Goal: Information Seeking & Learning: Learn about a topic

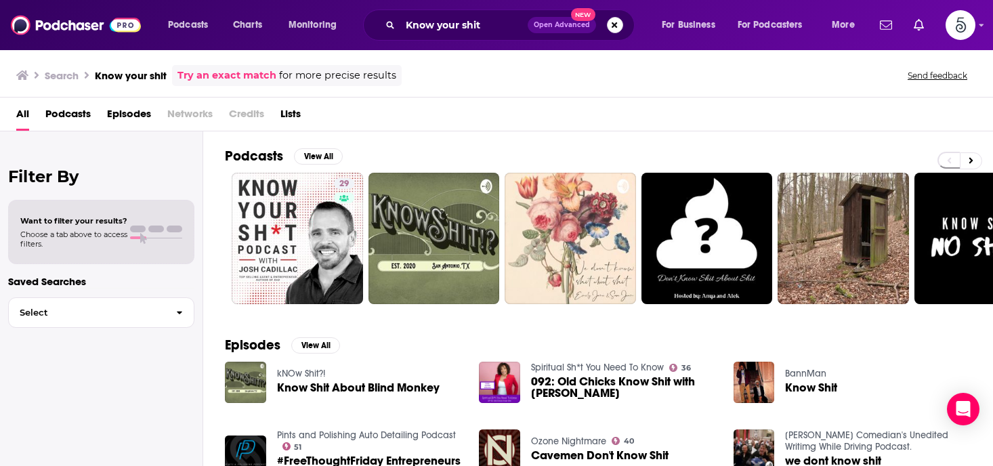
click at [615, 21] on button "Search podcasts, credits, & more..." at bounding box center [615, 25] width 16 height 16
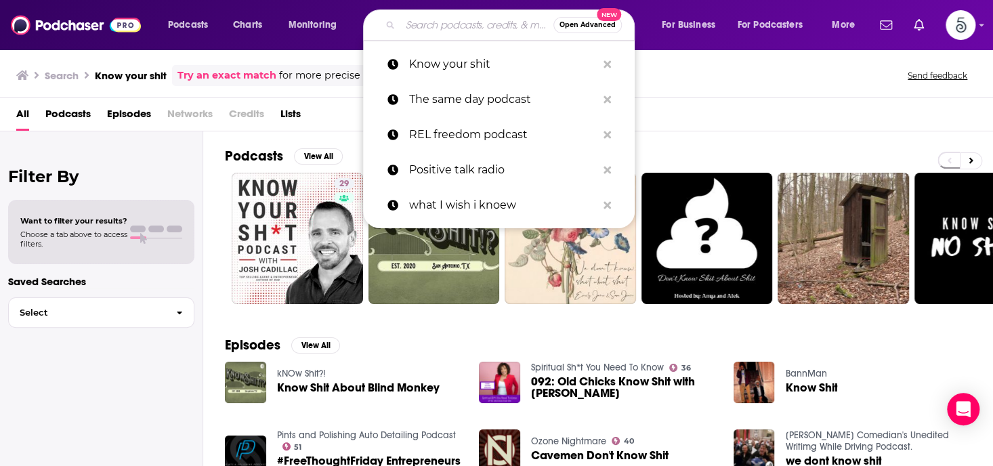
click at [446, 29] on input "Search podcasts, credits, & more..." at bounding box center [476, 25] width 153 height 22
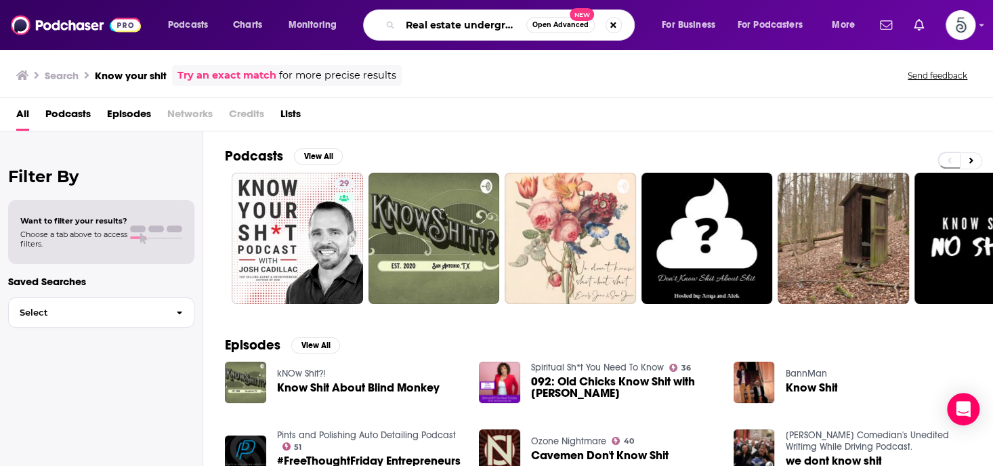
scroll to position [0, 10]
type input "Real estate underground"
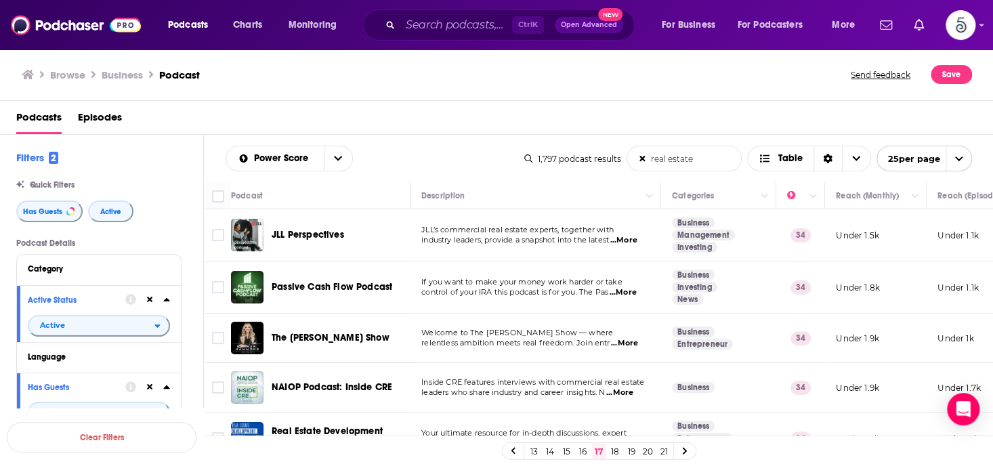
click at [623, 343] on span "...More" at bounding box center [624, 343] width 27 height 11
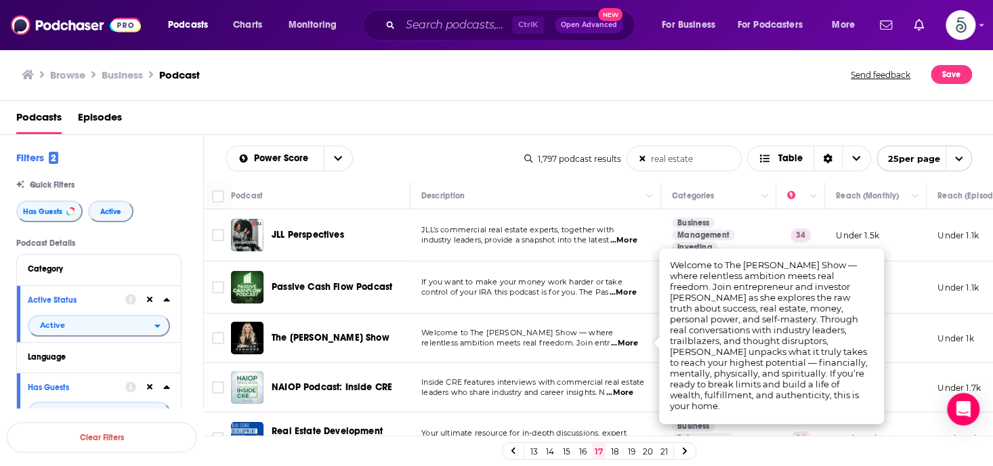
click at [626, 340] on span "...More" at bounding box center [624, 343] width 27 height 11
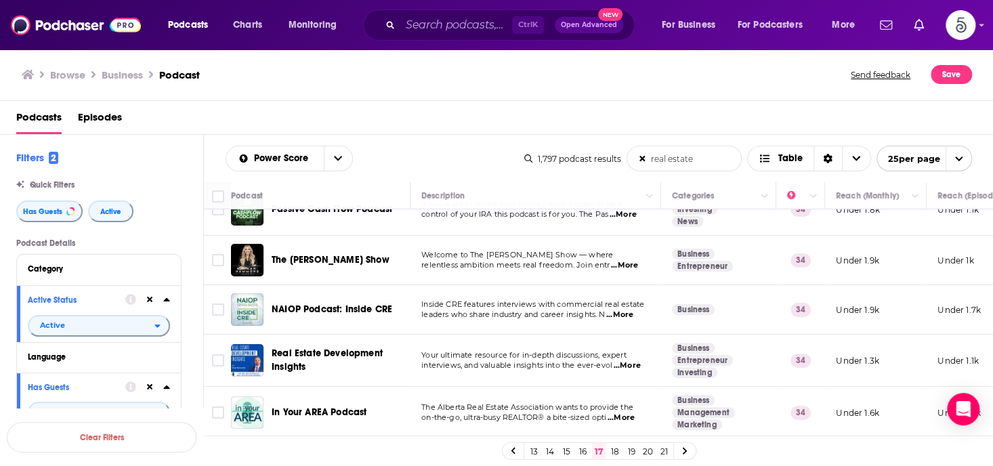
scroll to position [87, 0]
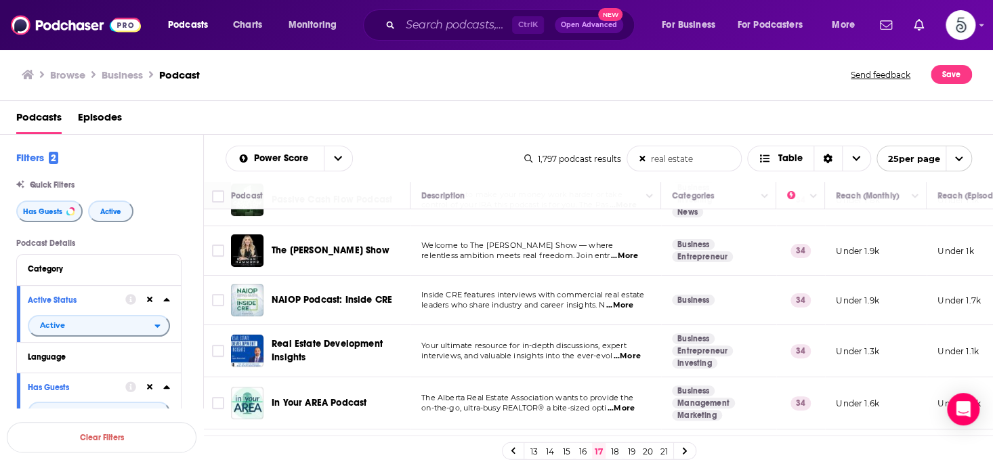
click at [631, 355] on span "...More" at bounding box center [626, 356] width 27 height 11
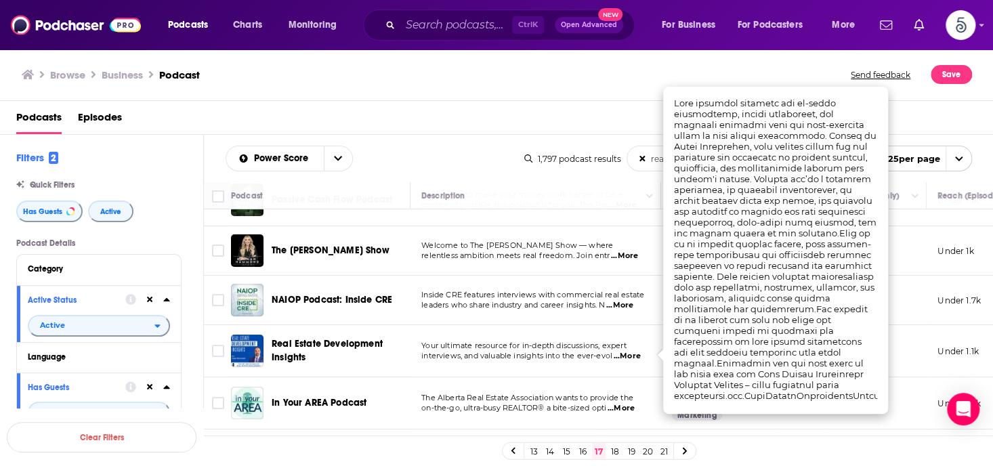
click at [631, 355] on span "...More" at bounding box center [626, 356] width 27 height 11
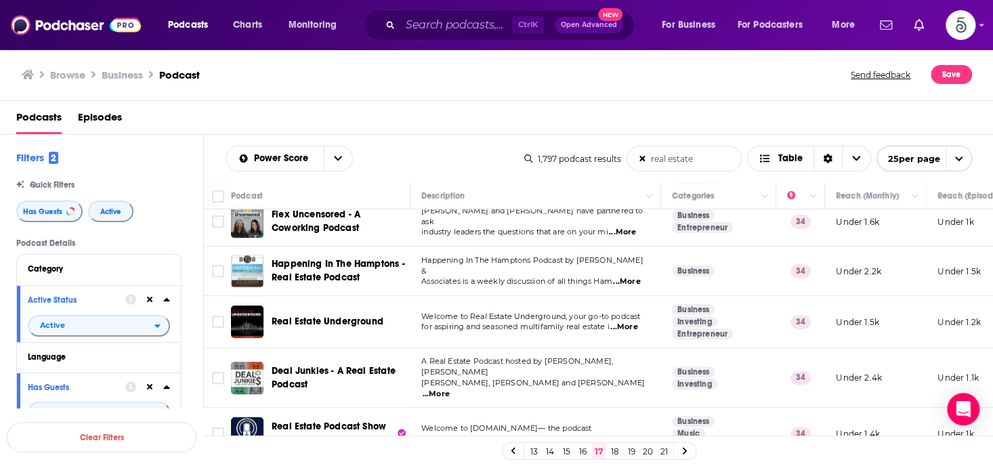
scroll to position [346, 0]
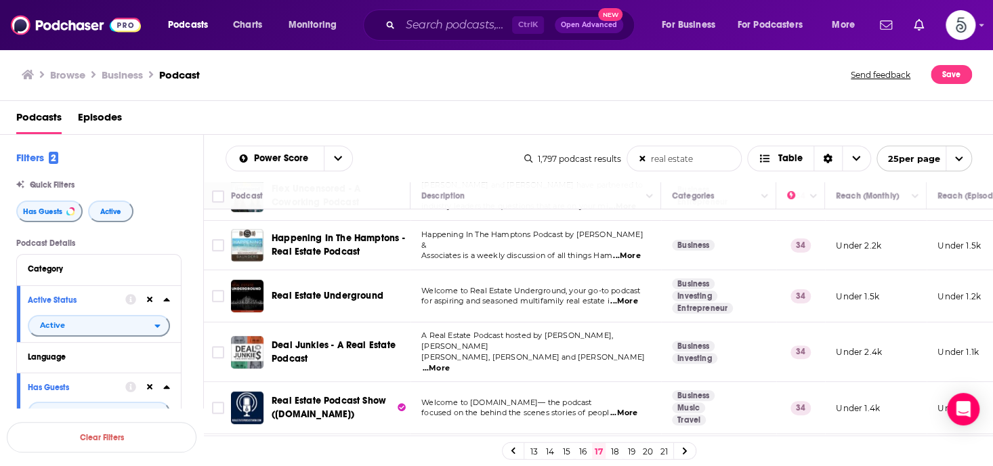
click at [450, 363] on span "...More" at bounding box center [436, 368] width 27 height 11
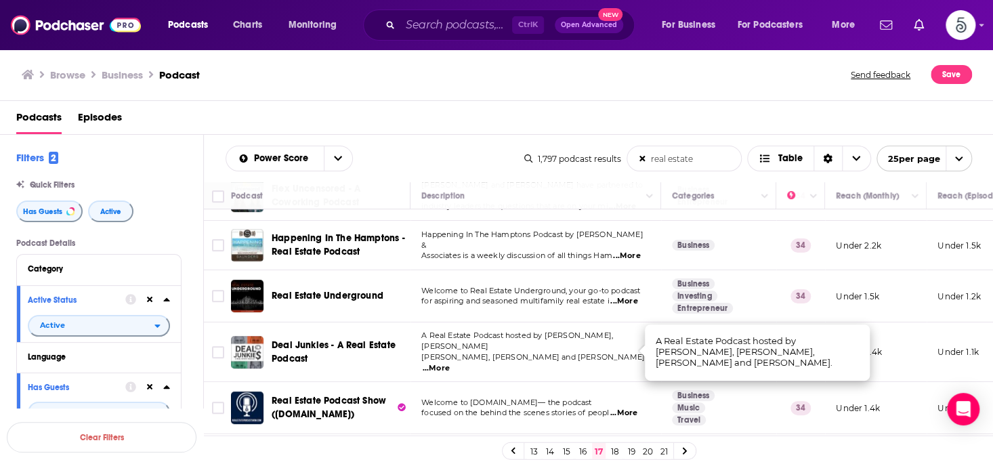
click at [450, 363] on span "...More" at bounding box center [436, 368] width 27 height 11
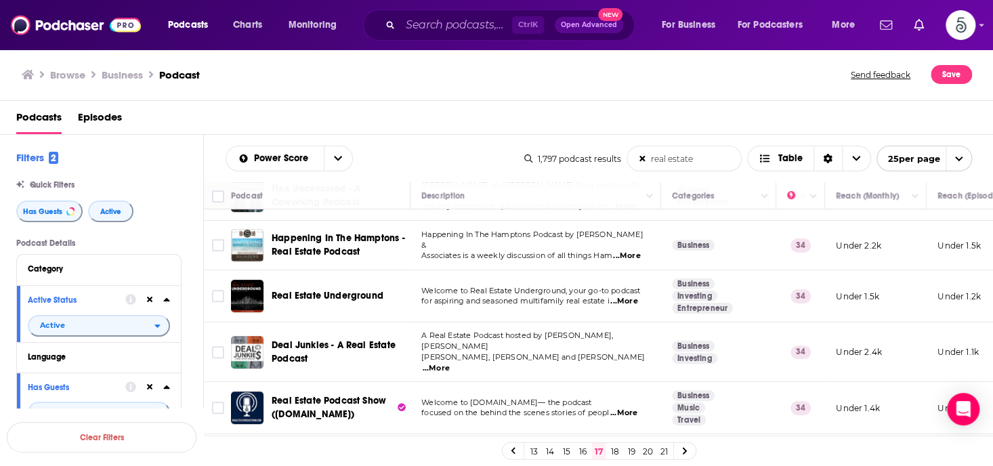
scroll to position [385, 0]
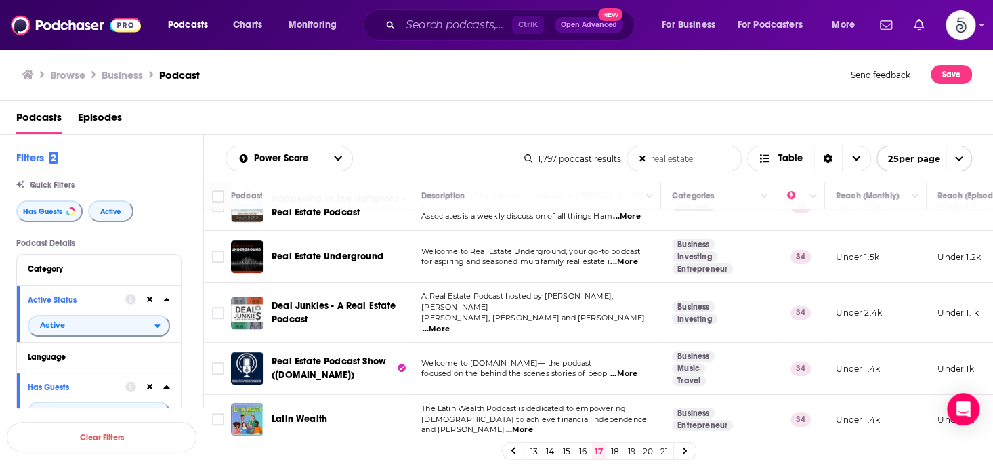
click at [629, 369] on span "...More" at bounding box center [623, 374] width 27 height 11
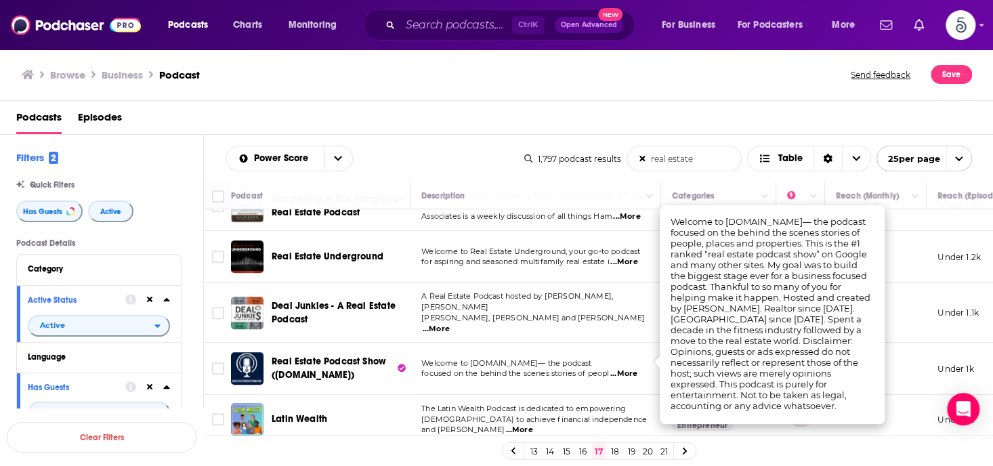
click at [631, 369] on span "...More" at bounding box center [623, 374] width 27 height 11
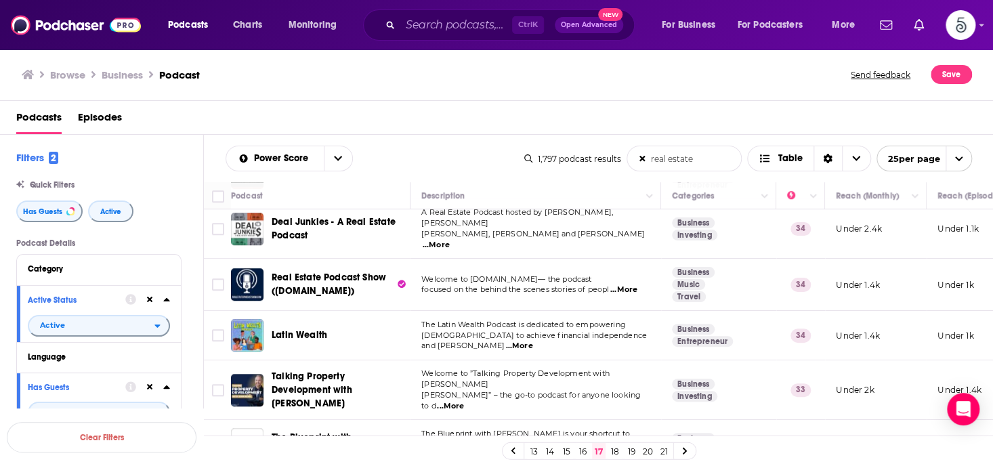
scroll to position [476, 0]
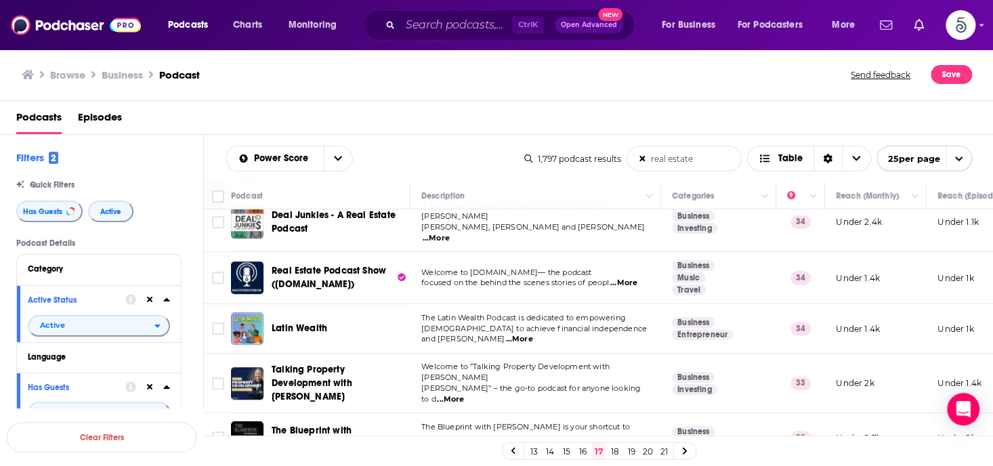
click at [464, 394] on span "...More" at bounding box center [450, 399] width 27 height 11
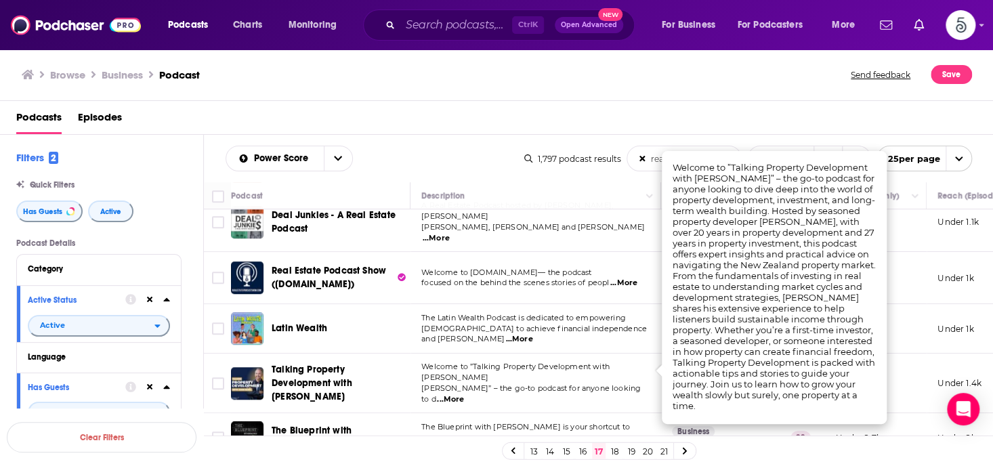
click at [464, 394] on span "...More" at bounding box center [450, 399] width 27 height 11
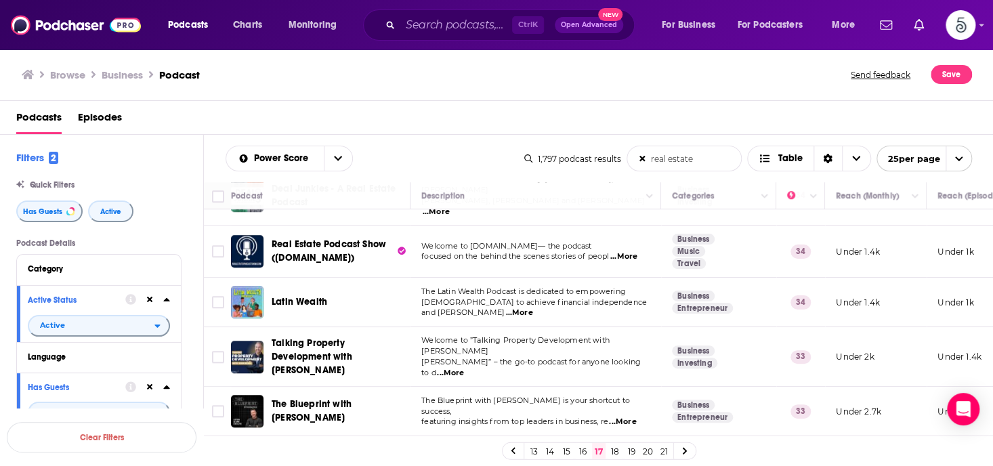
scroll to position [524, 0]
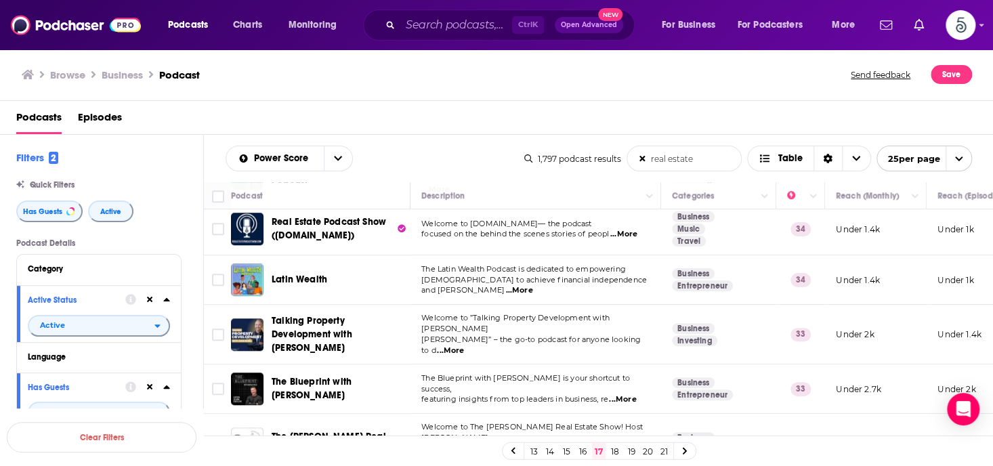
click at [629, 394] on span "...More" at bounding box center [622, 399] width 27 height 11
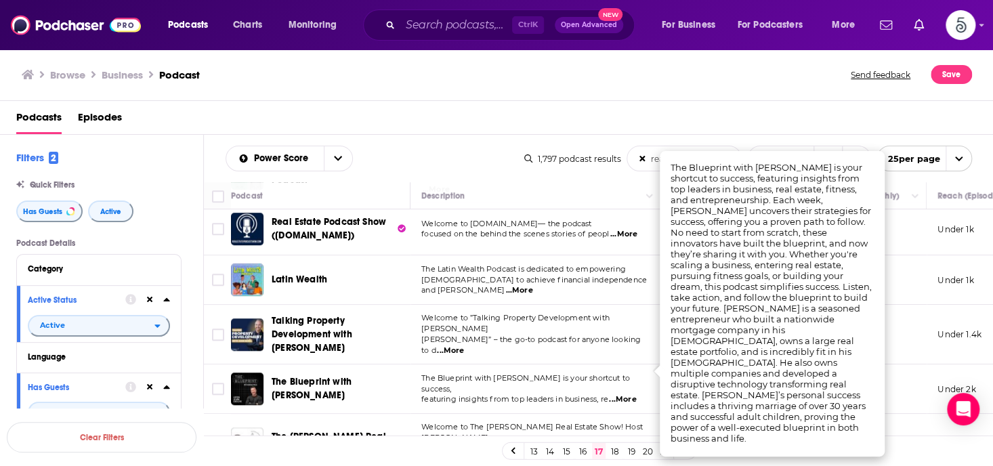
click at [629, 394] on span "...More" at bounding box center [622, 399] width 27 height 11
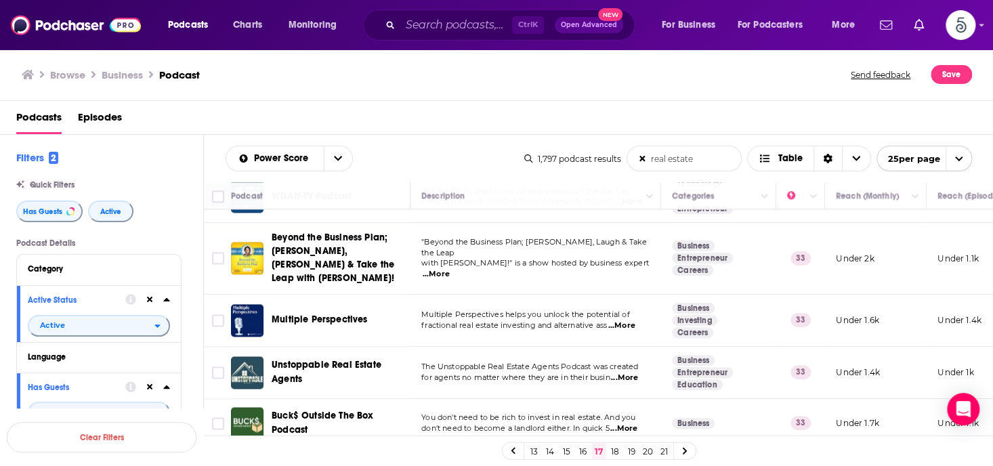
scroll to position [938, 0]
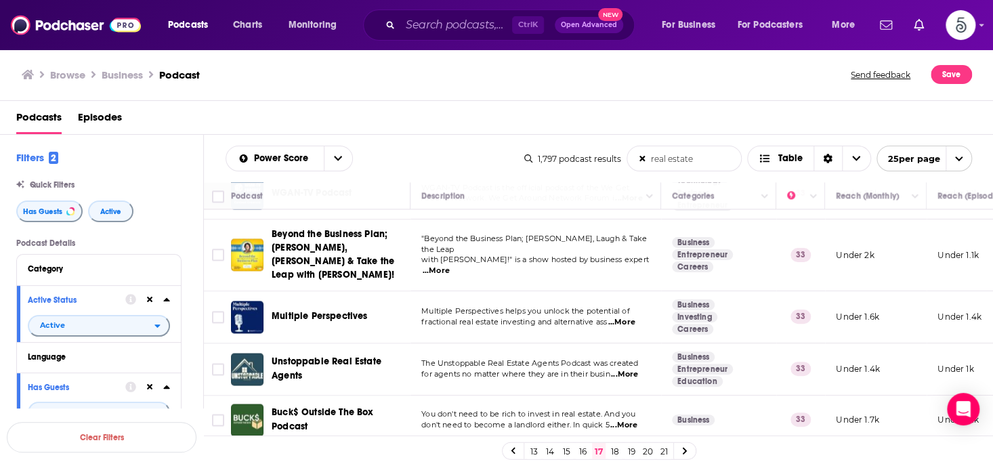
click at [629, 317] on span "...More" at bounding box center [621, 322] width 27 height 11
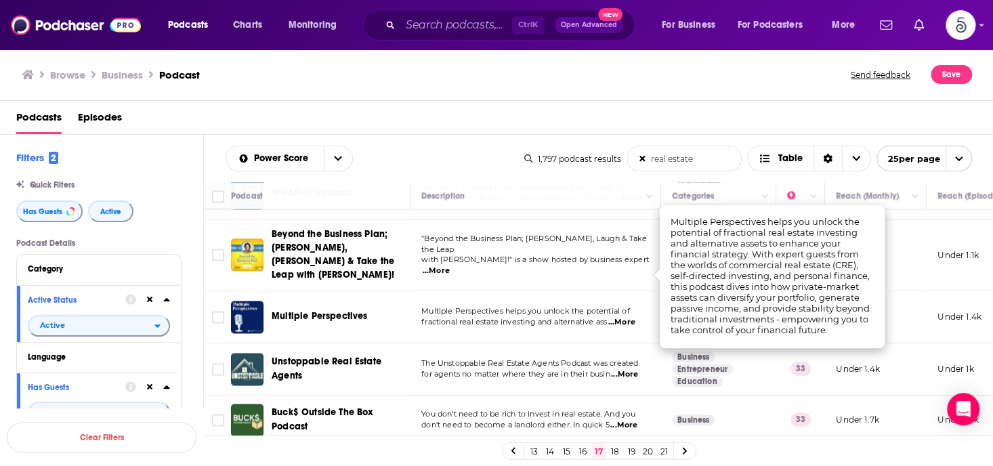
click at [629, 317] on span "...More" at bounding box center [621, 322] width 27 height 11
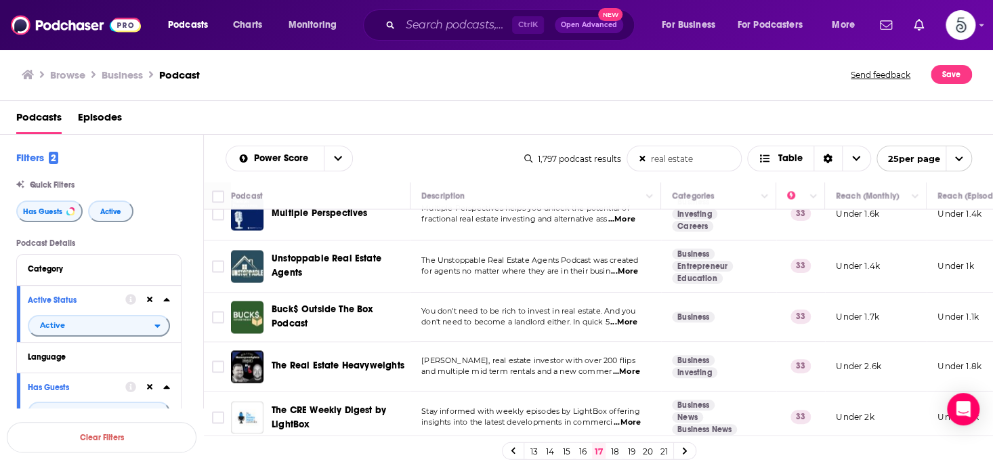
scroll to position [1060, 0]
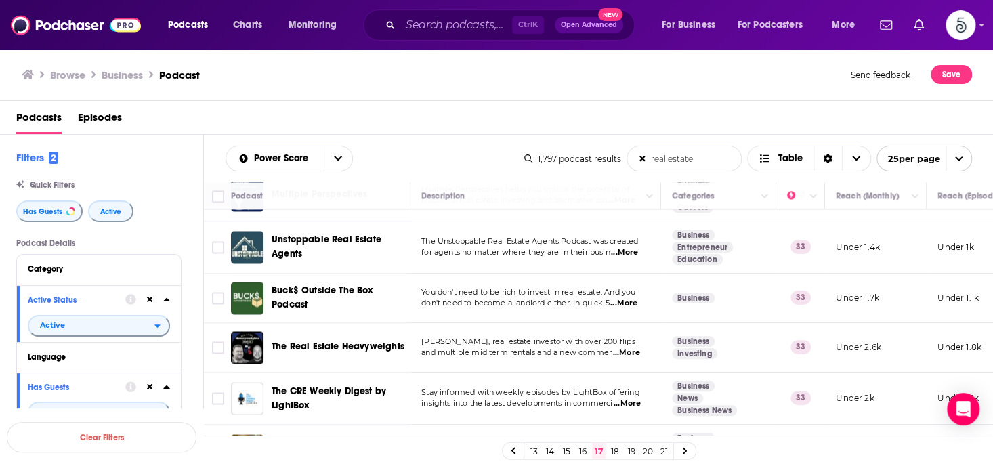
click at [614, 448] on link "18" at bounding box center [615, 451] width 14 height 16
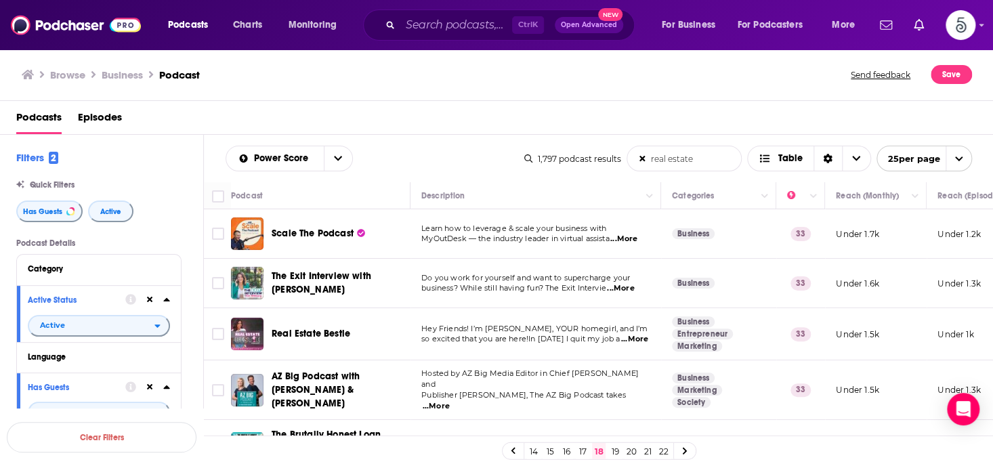
click at [628, 338] on span "...More" at bounding box center [634, 339] width 27 height 11
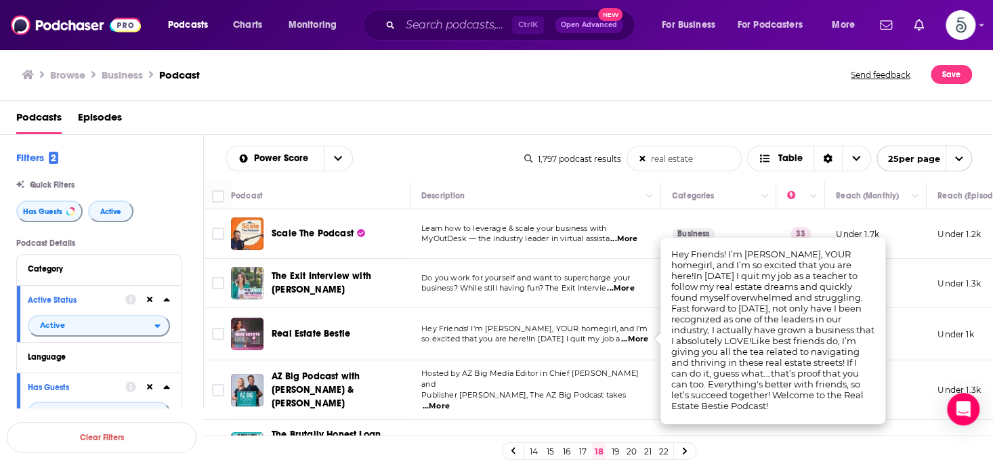
click at [628, 338] on span "...More" at bounding box center [634, 339] width 27 height 11
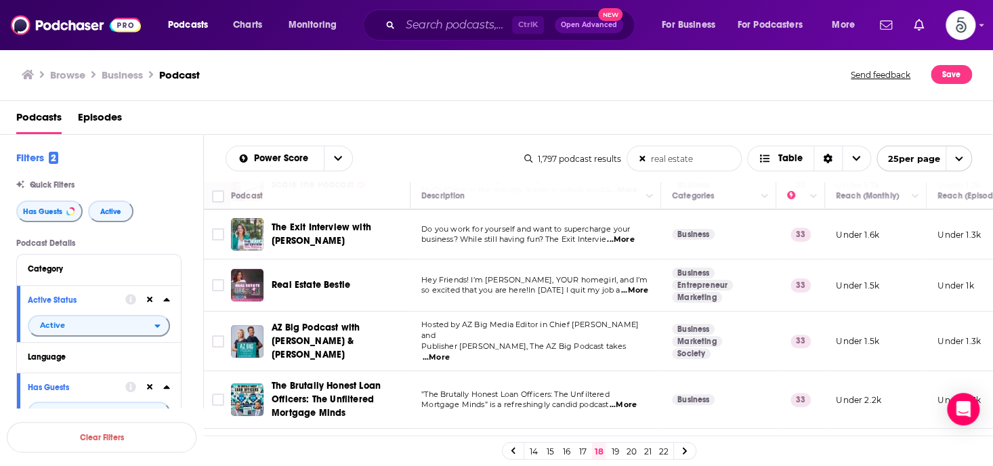
scroll to position [59, 0]
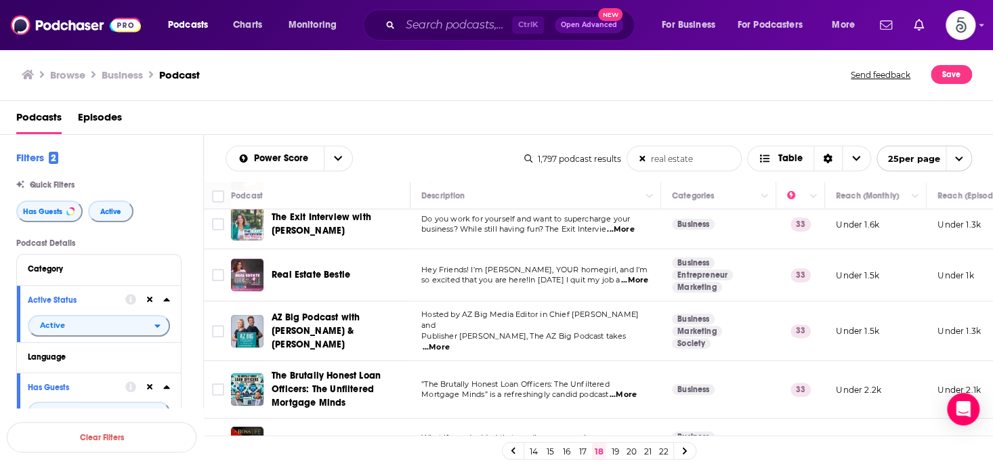
click at [450, 342] on span "...More" at bounding box center [436, 347] width 27 height 11
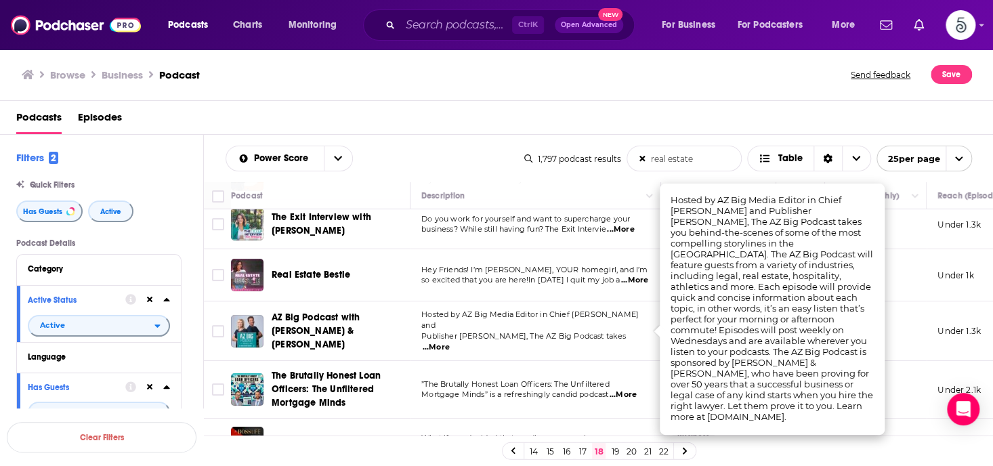
click at [450, 342] on span "...More" at bounding box center [436, 347] width 27 height 11
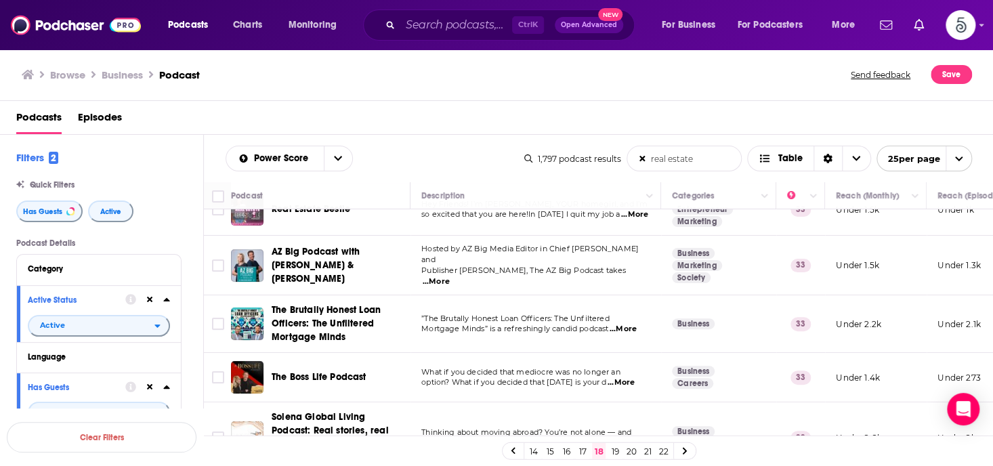
scroll to position [144, 0]
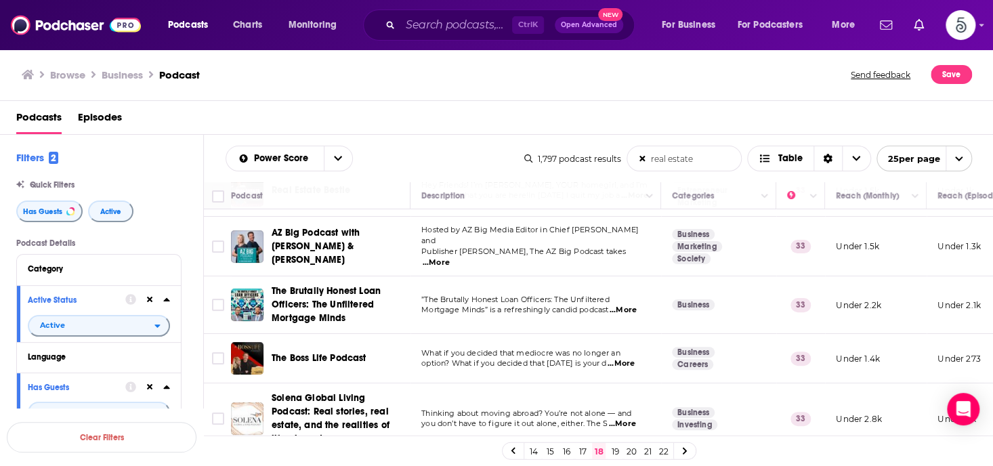
click at [629, 358] on span "...More" at bounding box center [621, 363] width 27 height 11
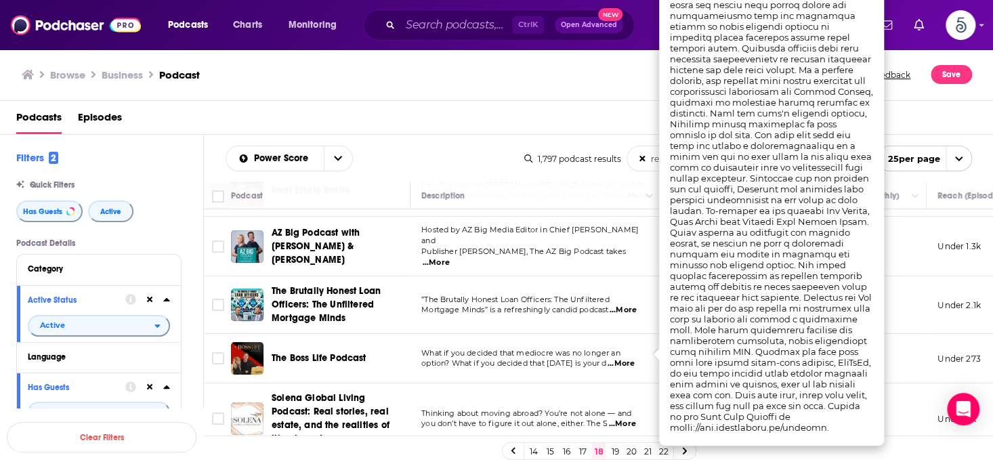
click at [629, 358] on span "...More" at bounding box center [621, 363] width 27 height 11
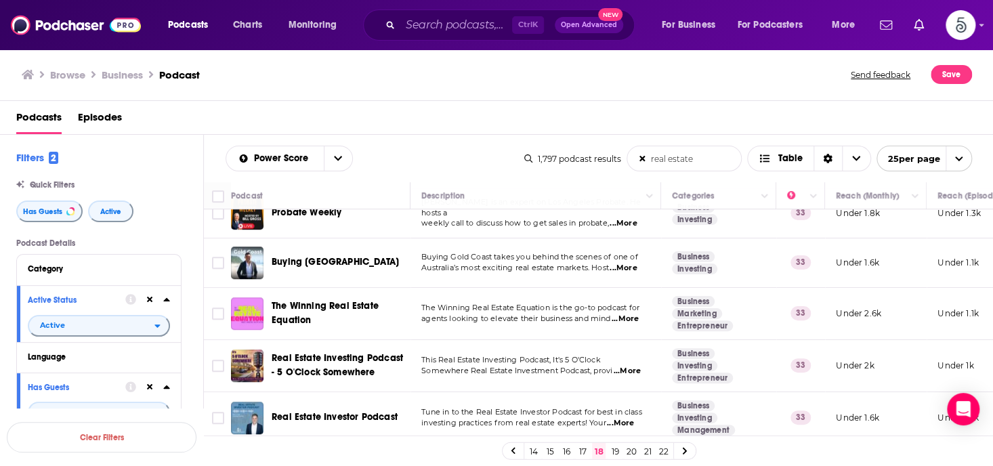
scroll to position [430, 0]
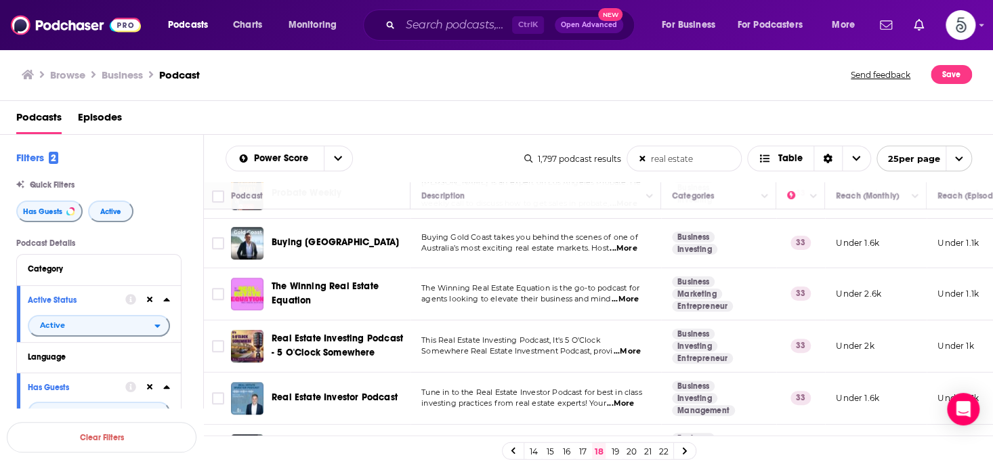
click at [632, 346] on span "...More" at bounding box center [627, 351] width 27 height 11
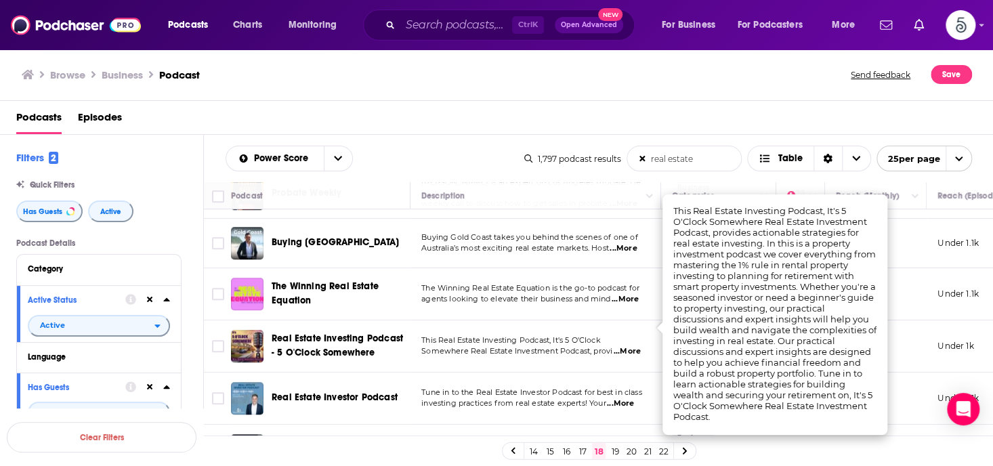
click at [632, 346] on span "...More" at bounding box center [627, 351] width 27 height 11
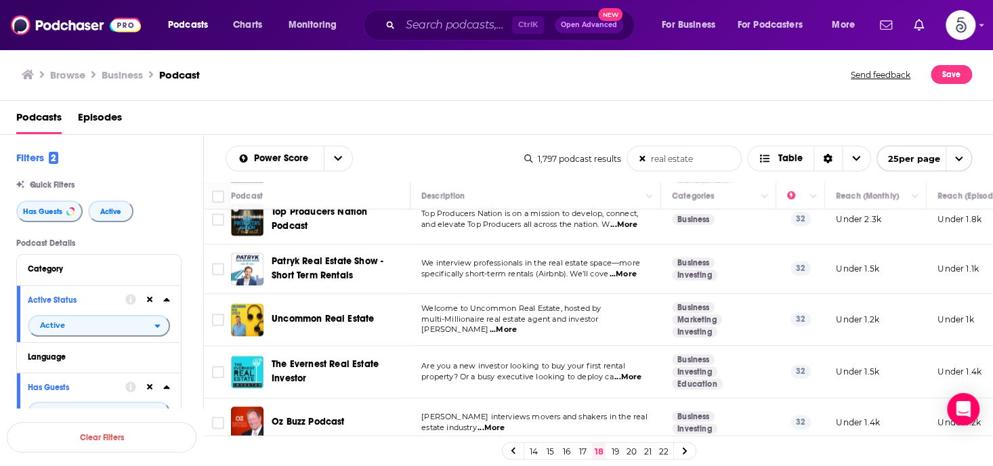
scroll to position [835, 0]
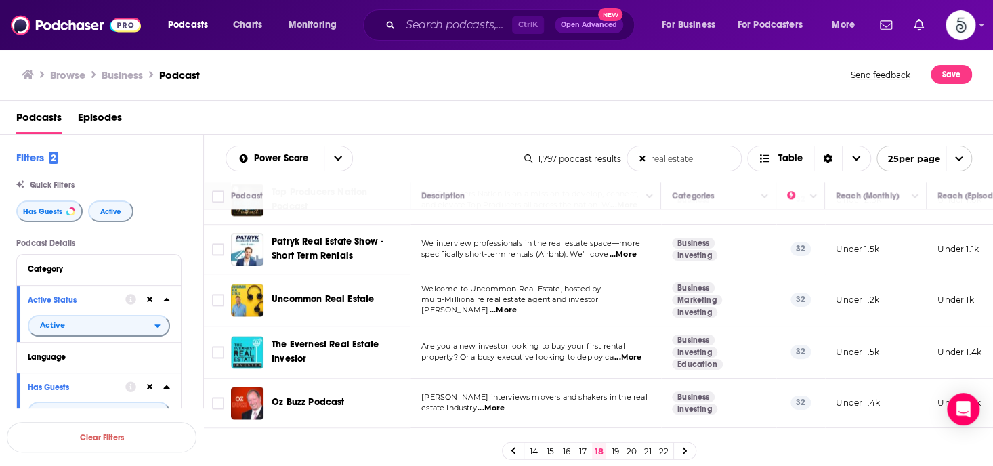
click at [497, 403] on span "...More" at bounding box center [491, 408] width 27 height 11
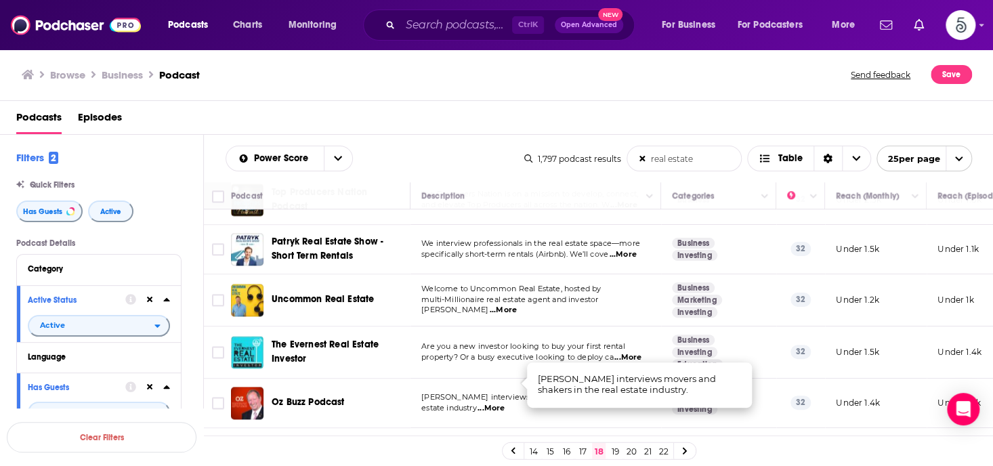
click at [497, 403] on span "...More" at bounding box center [491, 408] width 27 height 11
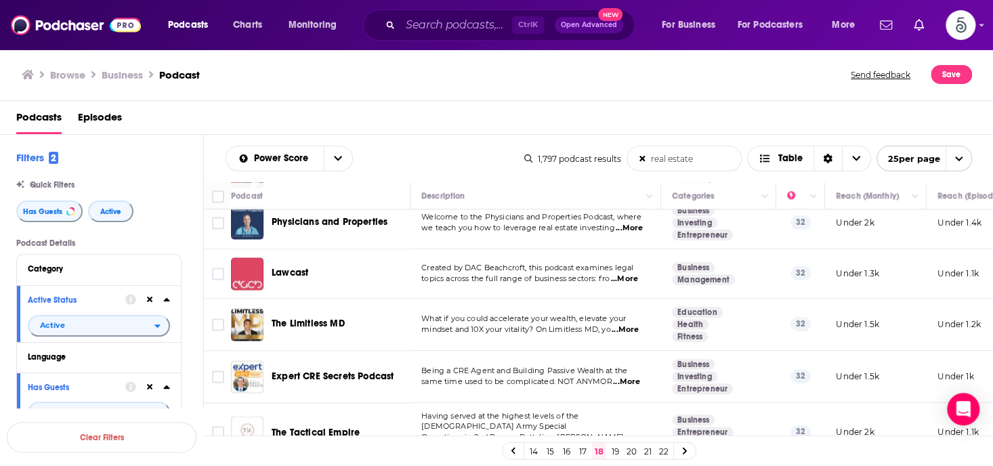
scroll to position [1068, 0]
click at [615, 449] on link "19" at bounding box center [615, 451] width 14 height 16
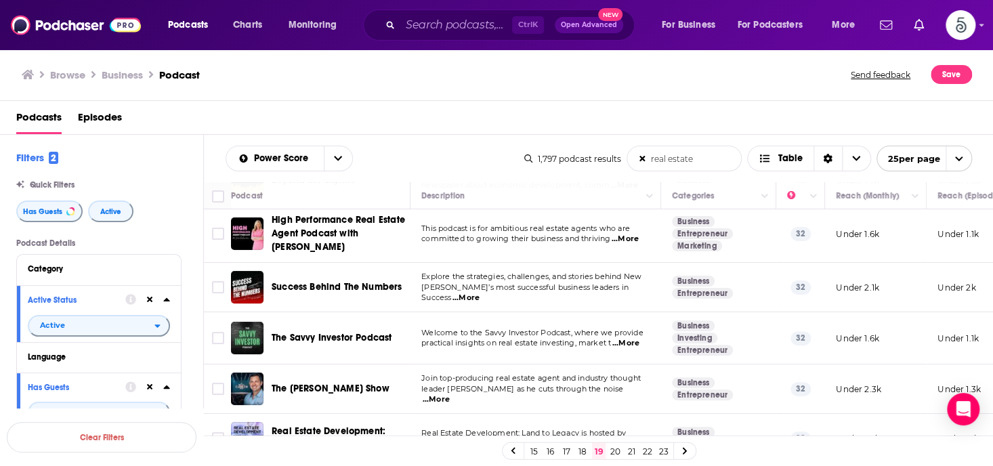
scroll to position [102, 0]
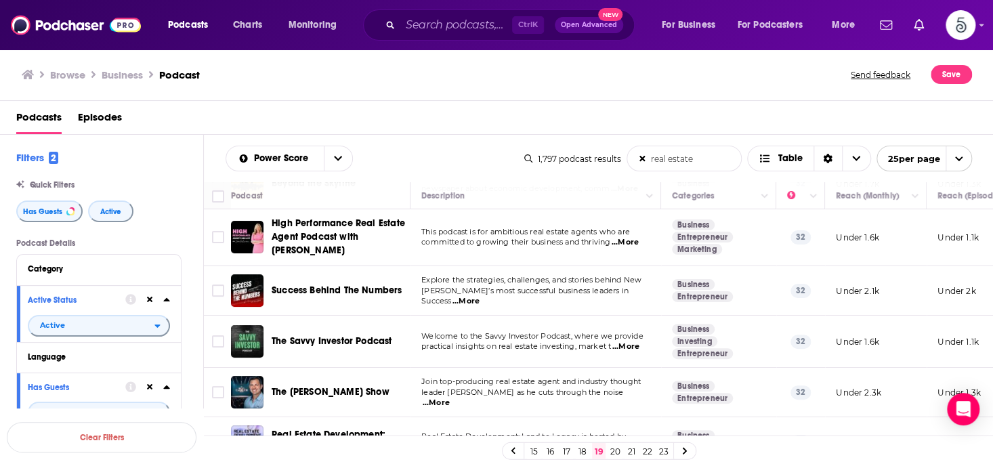
click at [634, 344] on span "...More" at bounding box center [625, 346] width 27 height 11
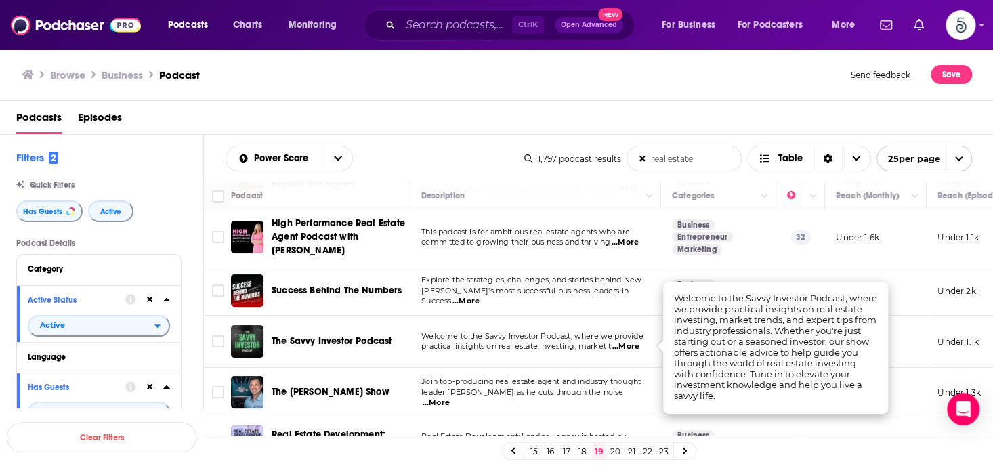
click at [634, 344] on span "...More" at bounding box center [625, 346] width 27 height 11
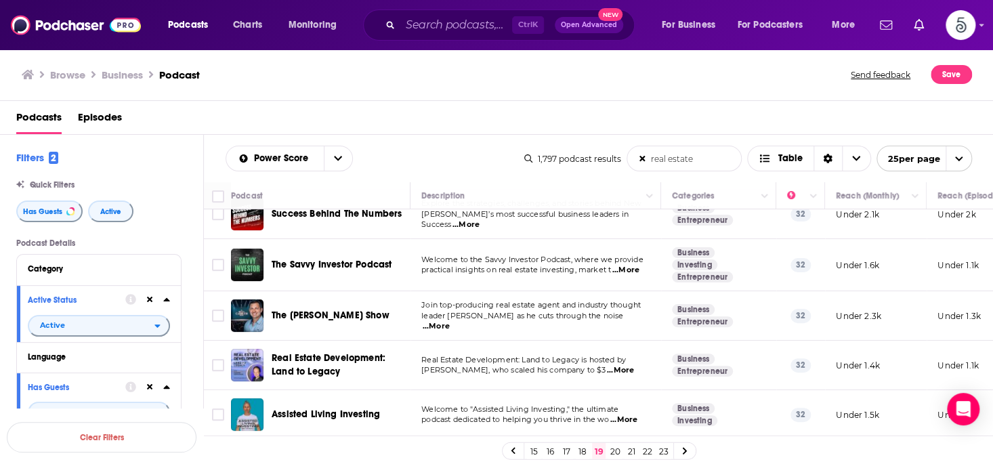
scroll to position [214, 0]
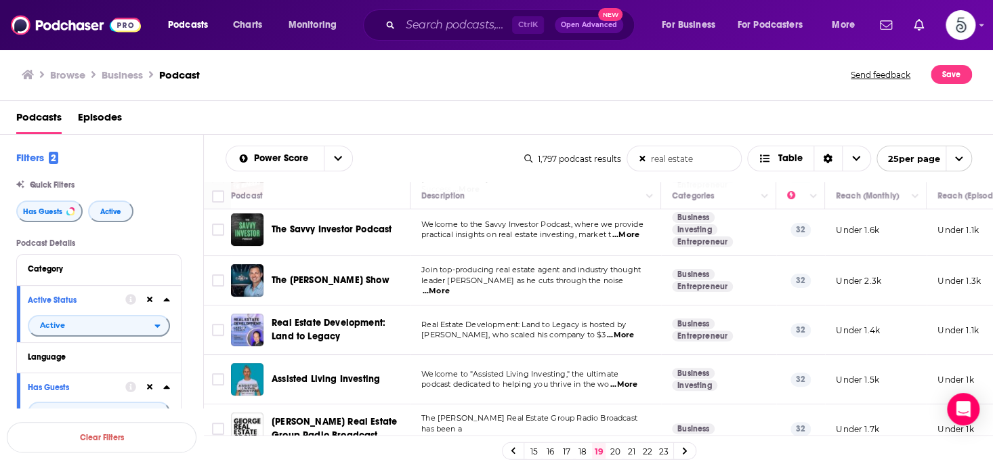
click at [627, 333] on span "...More" at bounding box center [620, 335] width 27 height 11
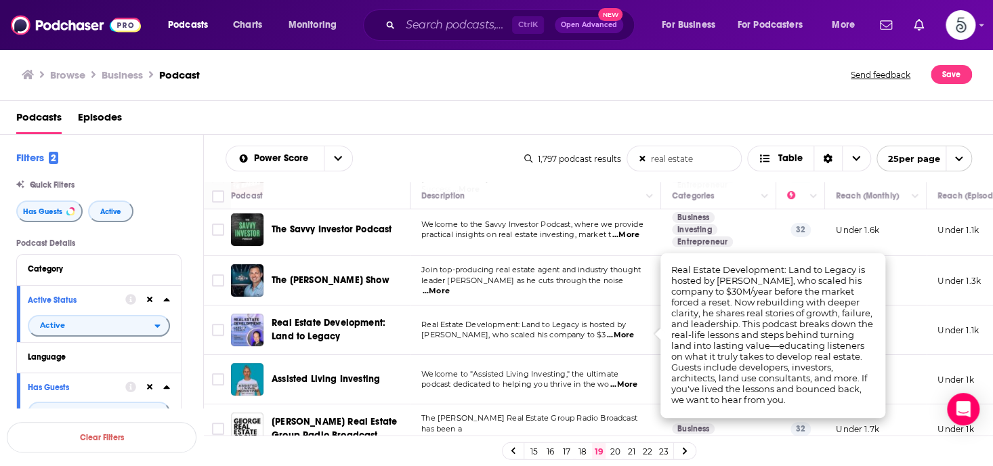
click at [627, 333] on span "...More" at bounding box center [620, 335] width 27 height 11
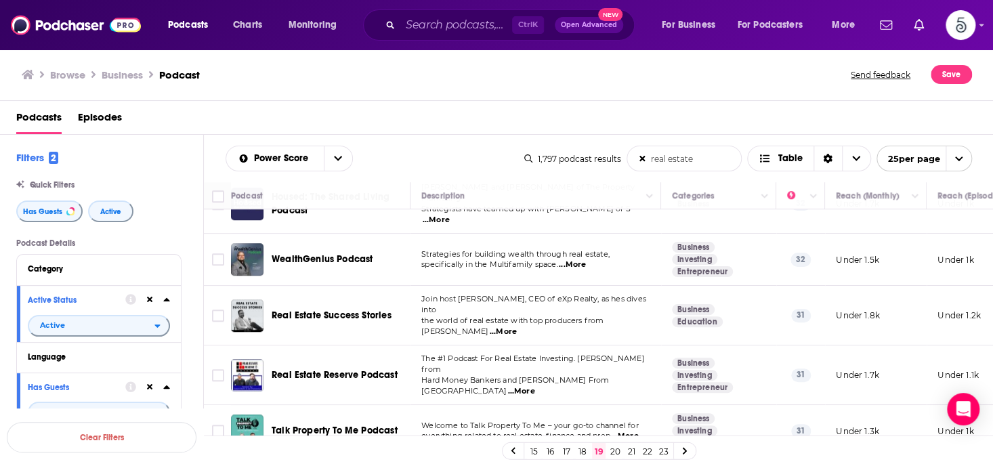
scroll to position [507, 0]
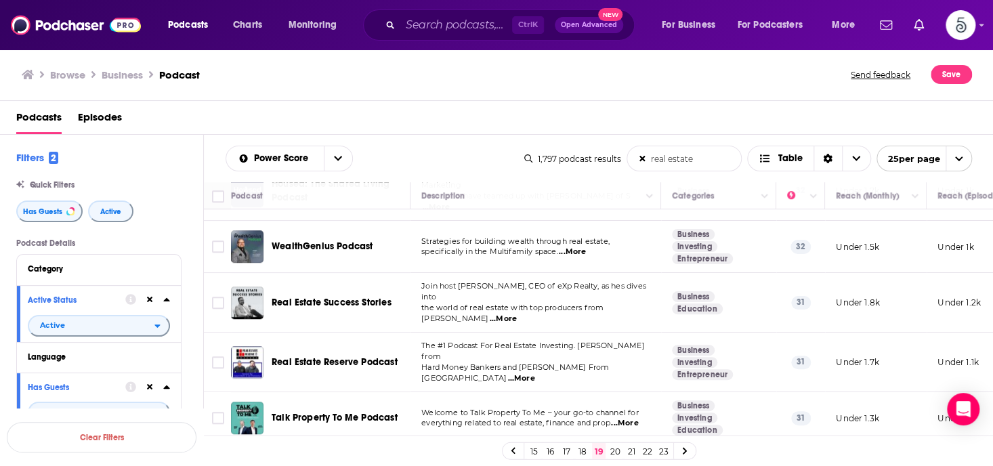
click at [632, 418] on span "...More" at bounding box center [624, 423] width 27 height 11
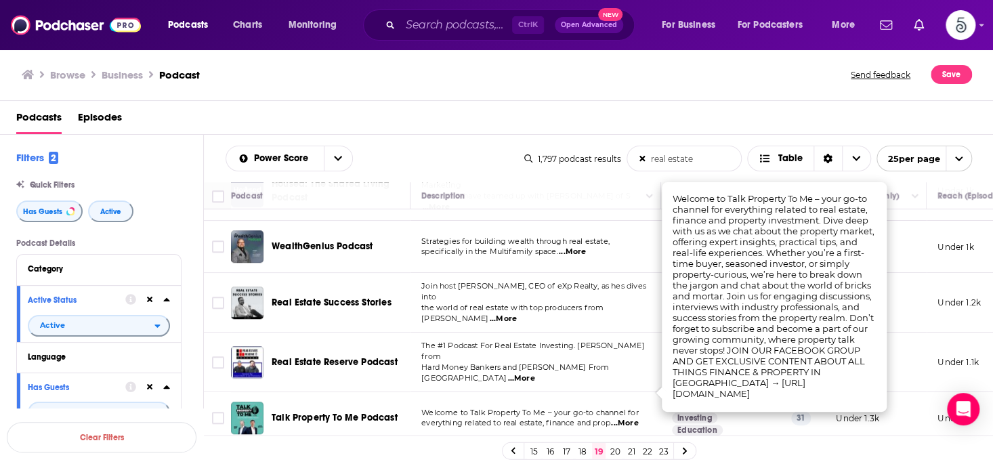
click at [632, 418] on span "...More" at bounding box center [624, 423] width 27 height 11
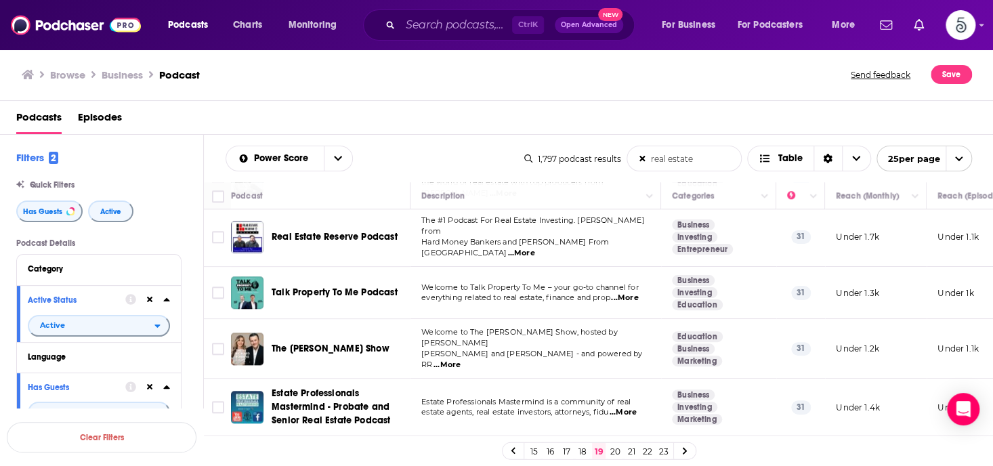
scroll to position [636, 0]
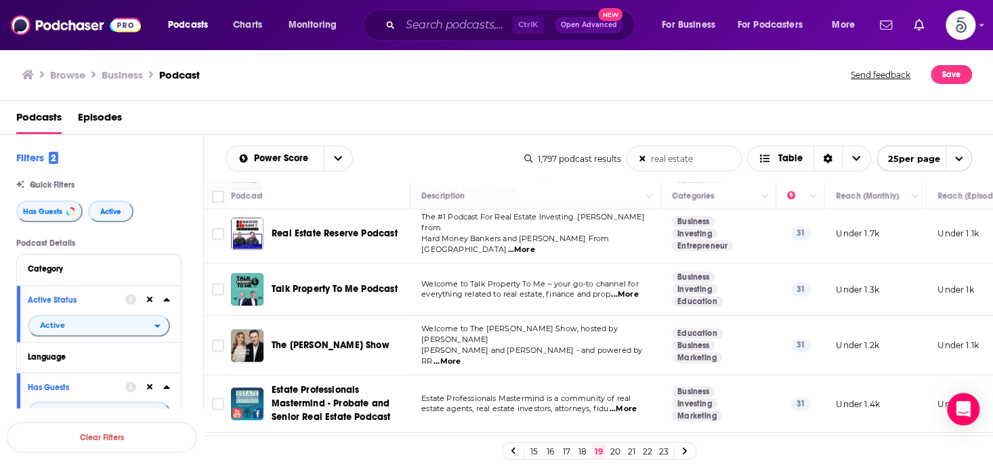
click at [461, 356] on span "...More" at bounding box center [447, 361] width 27 height 11
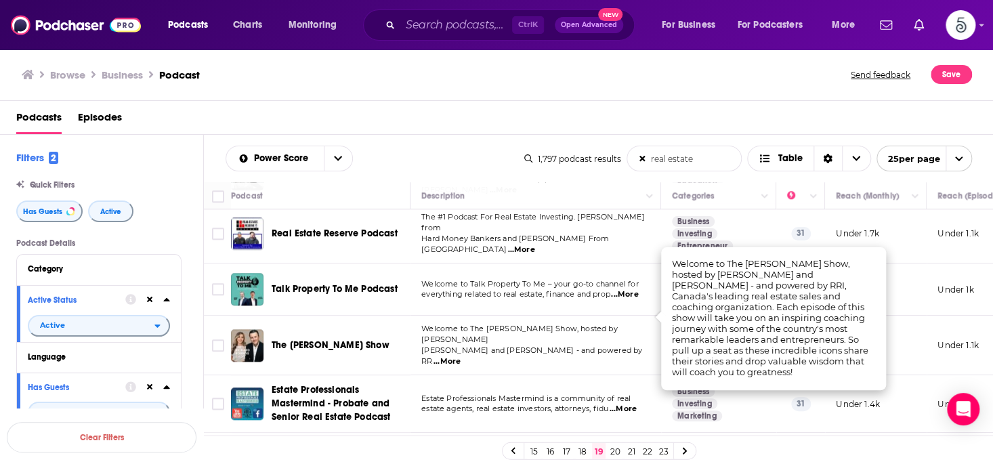
click at [461, 356] on span "...More" at bounding box center [447, 361] width 27 height 11
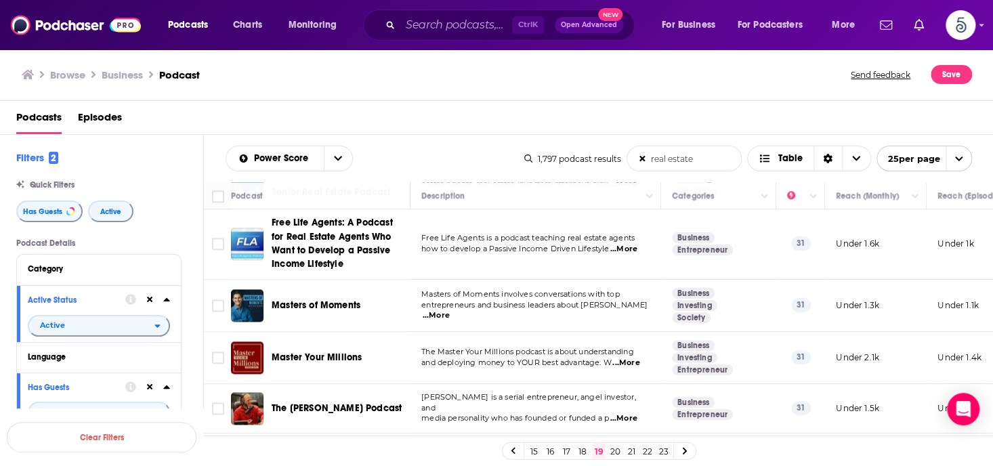
scroll to position [870, 0]
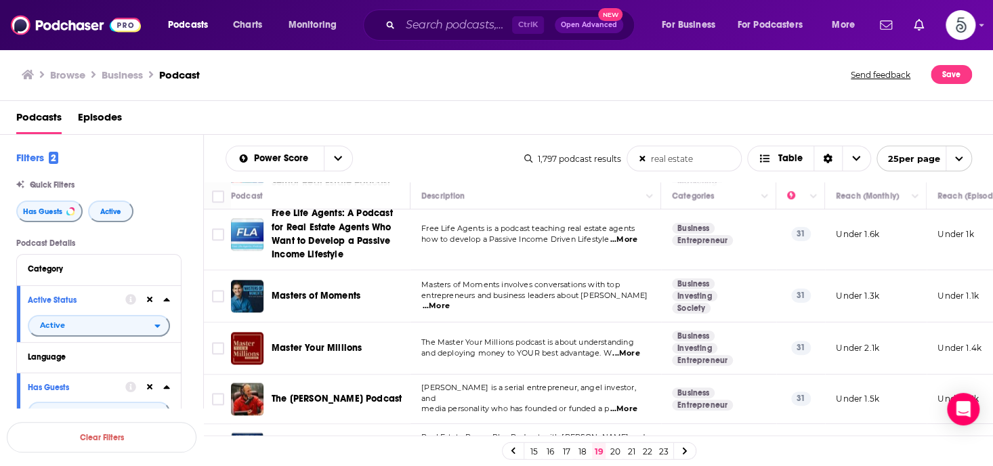
click at [628, 348] on span "...More" at bounding box center [625, 353] width 27 height 11
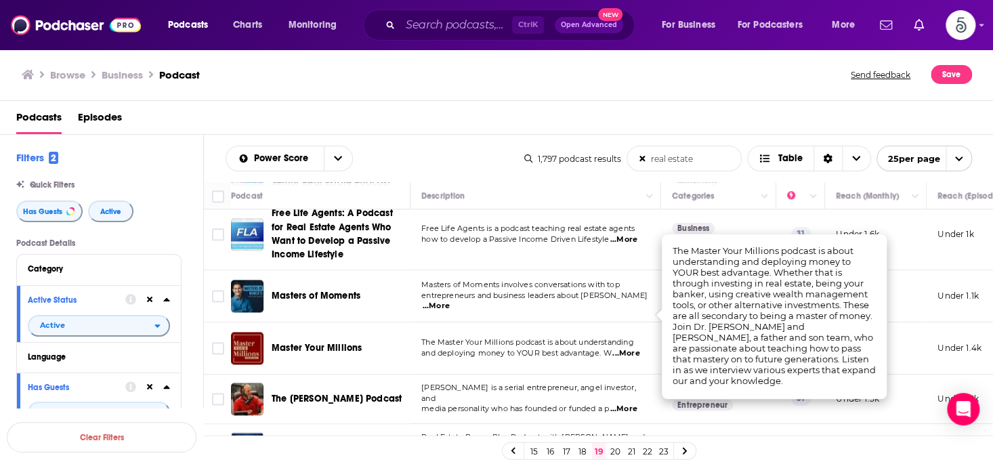
click at [628, 348] on span "...More" at bounding box center [625, 353] width 27 height 11
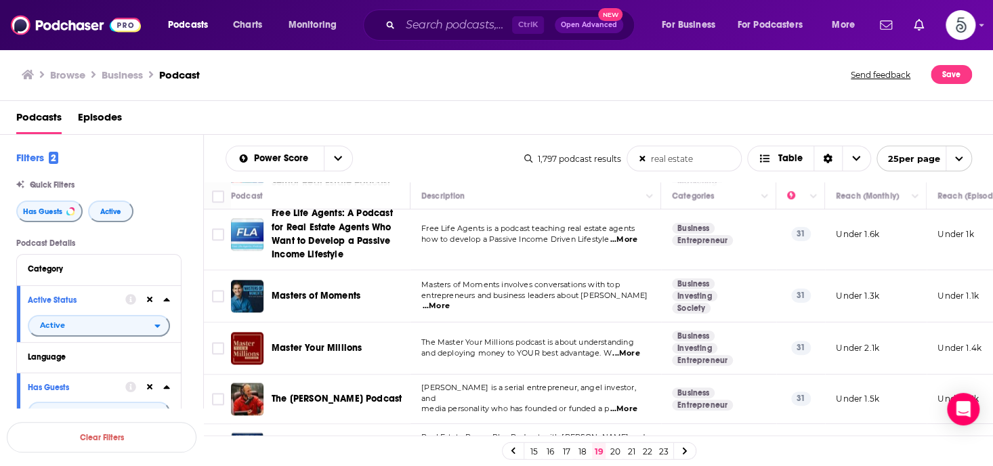
click at [627, 404] on span "...More" at bounding box center [623, 409] width 27 height 11
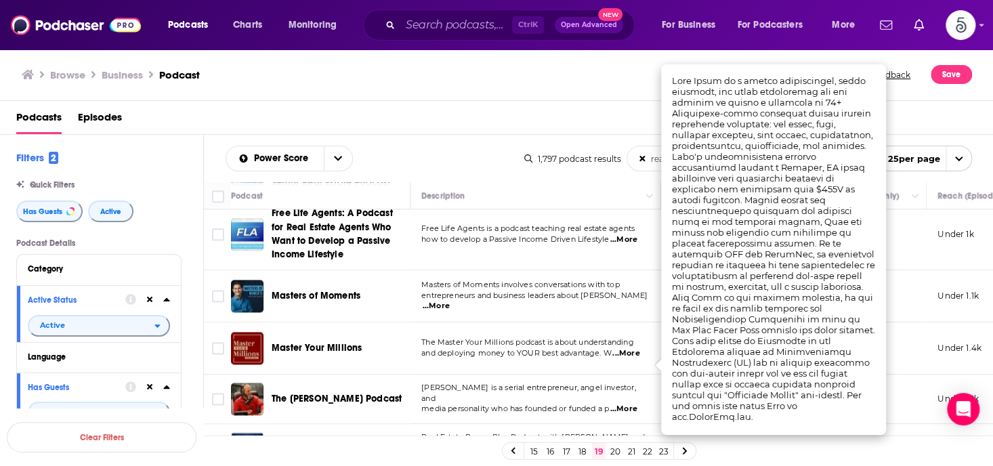
click at [627, 404] on span "...More" at bounding box center [623, 409] width 27 height 11
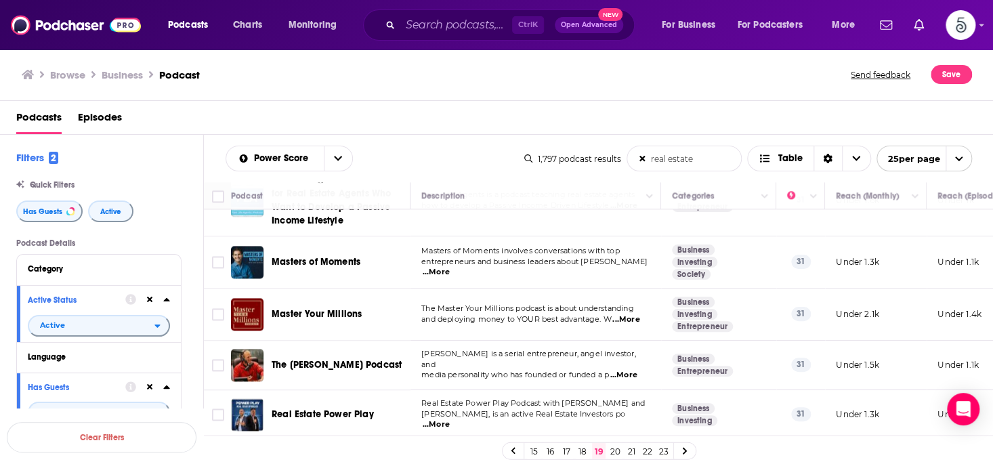
scroll to position [911, 0]
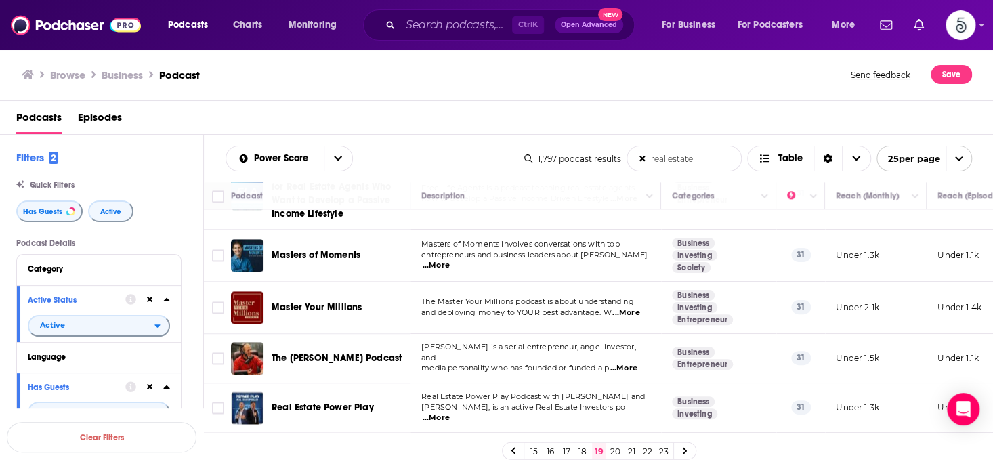
click at [450, 413] on span "...More" at bounding box center [436, 418] width 27 height 11
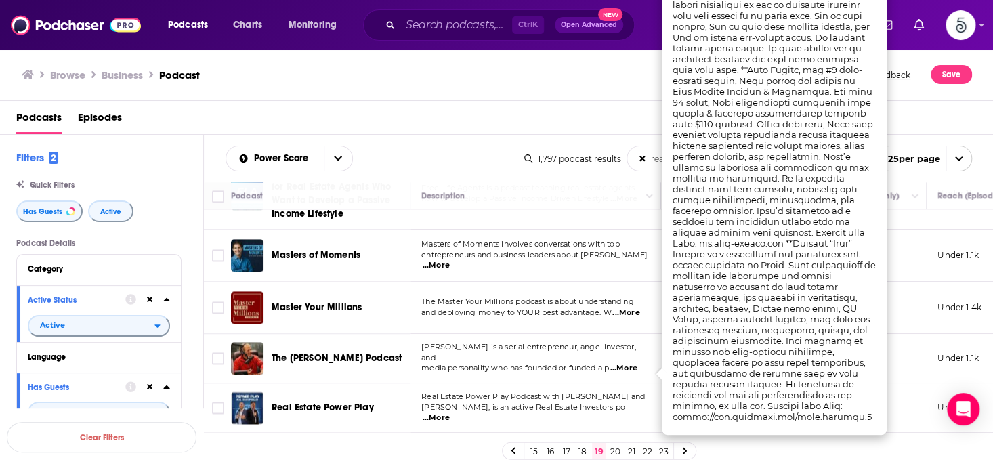
click at [450, 413] on span "...More" at bounding box center [436, 418] width 27 height 11
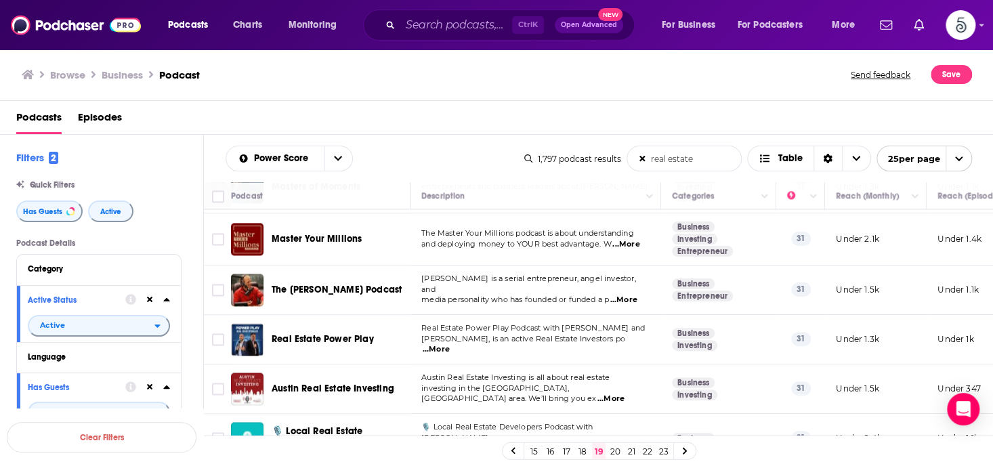
scroll to position [980, 0]
click at [625, 393] on span "...More" at bounding box center [611, 398] width 27 height 11
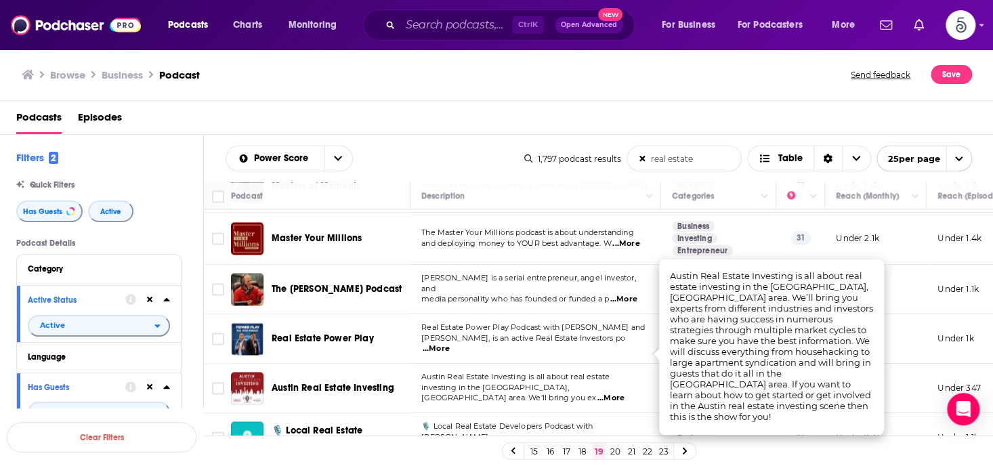
click at [625, 393] on span "...More" at bounding box center [611, 398] width 27 height 11
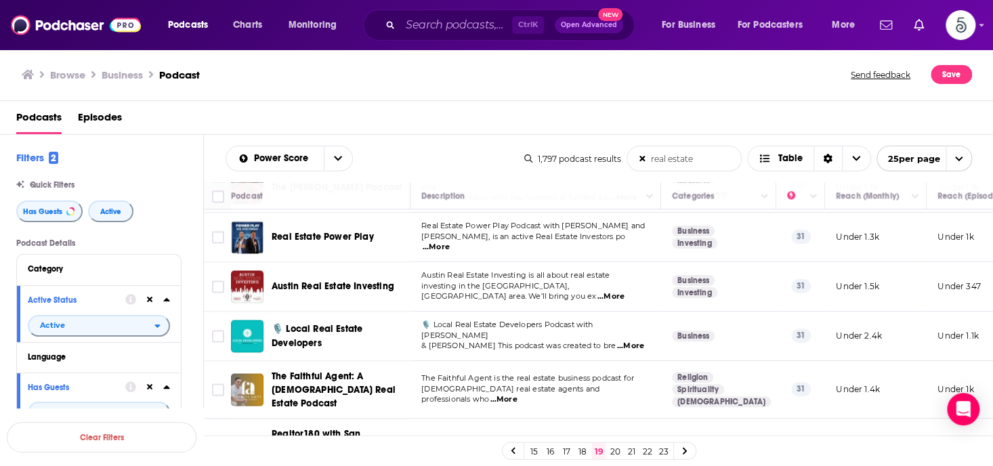
scroll to position [1084, 0]
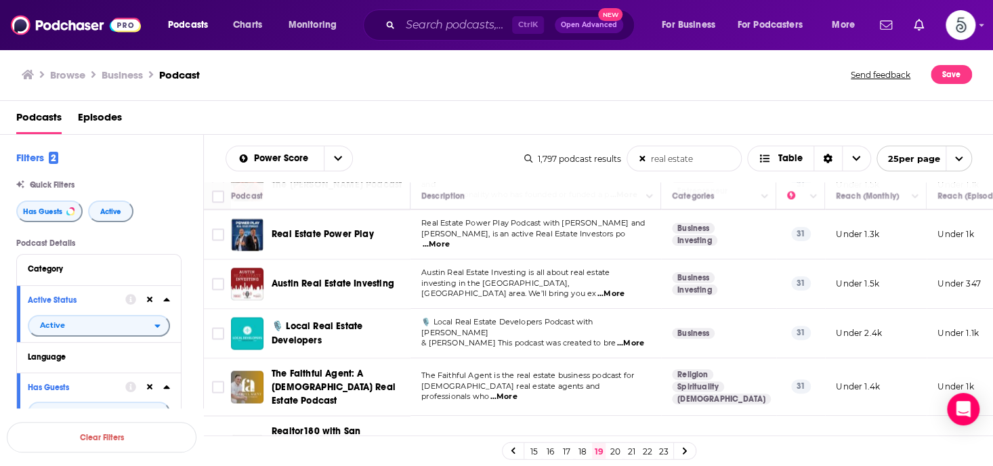
click at [517, 392] on span "...More" at bounding box center [503, 397] width 27 height 11
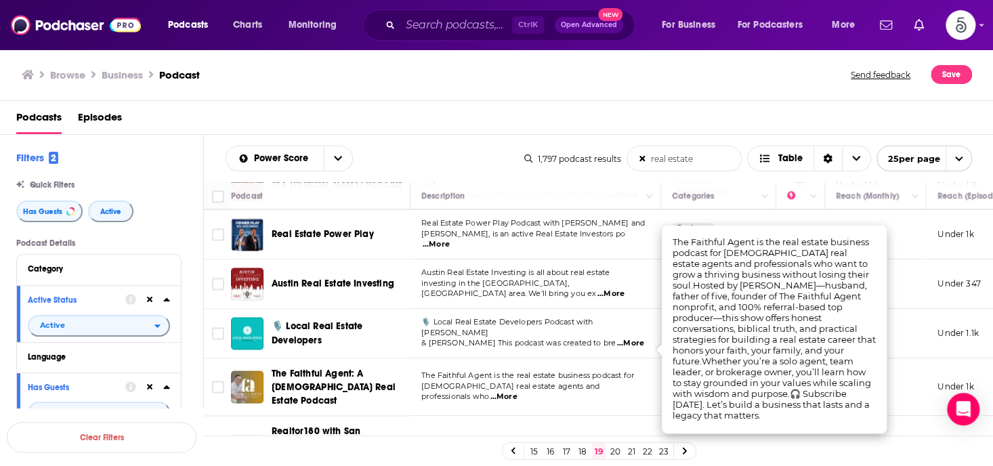
click at [517, 392] on span "...More" at bounding box center [503, 397] width 27 height 11
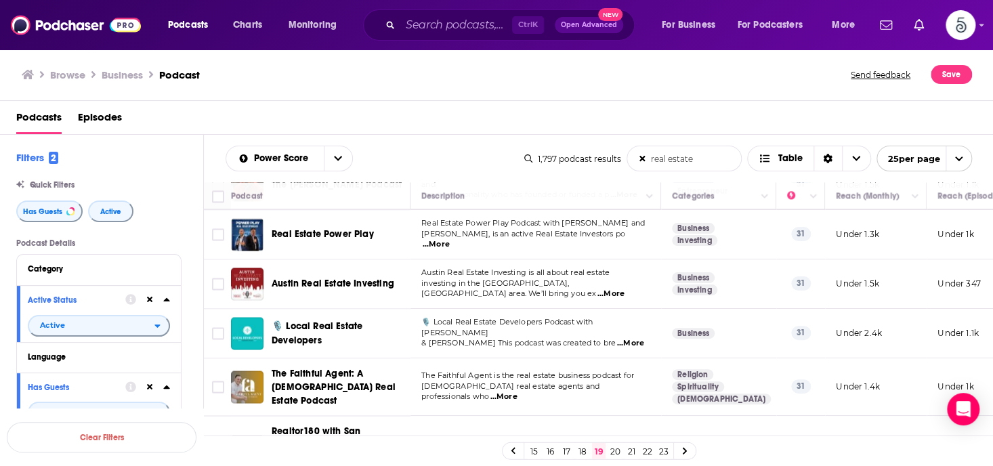
click at [613, 451] on link "20" at bounding box center [615, 451] width 14 height 16
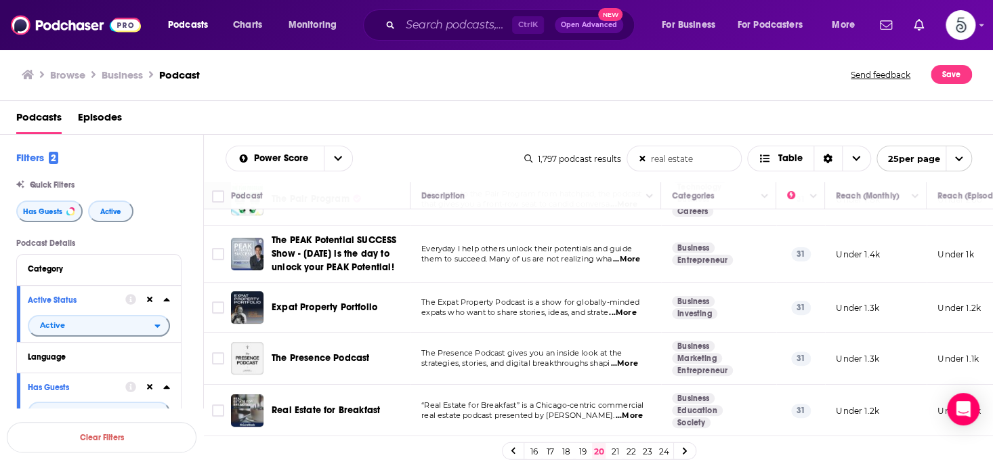
scroll to position [190, 0]
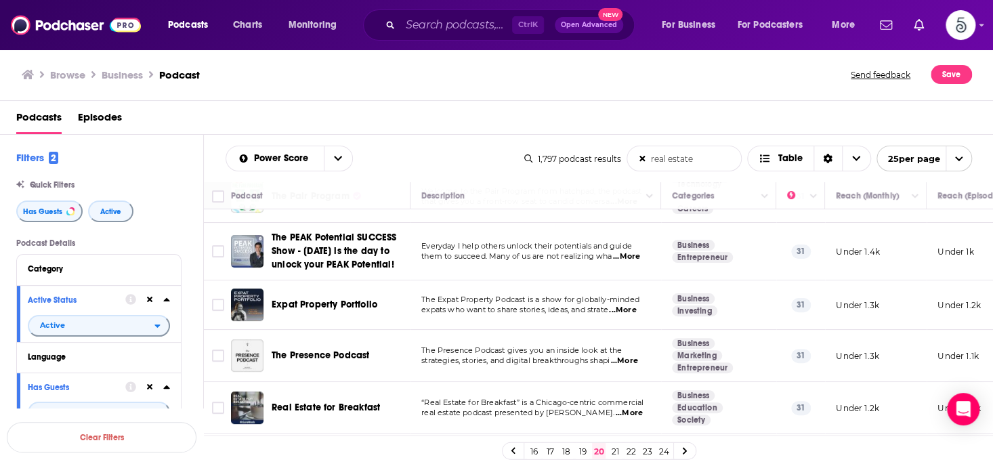
click at [629, 357] on span "...More" at bounding box center [623, 361] width 27 height 11
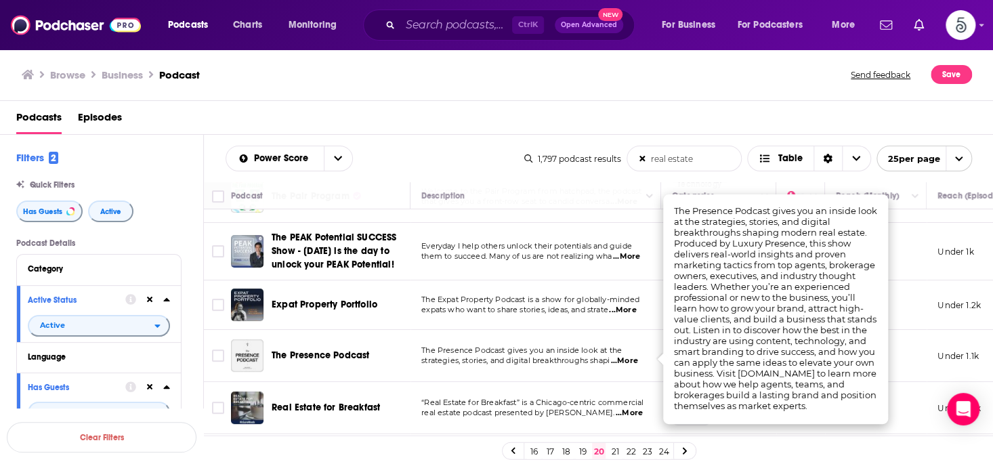
click at [629, 357] on span "...More" at bounding box center [623, 361] width 27 height 11
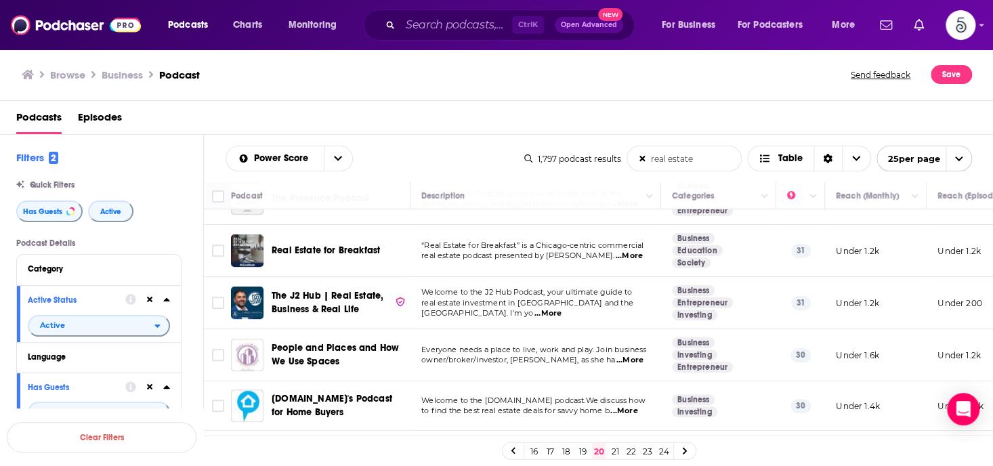
scroll to position [367, 0]
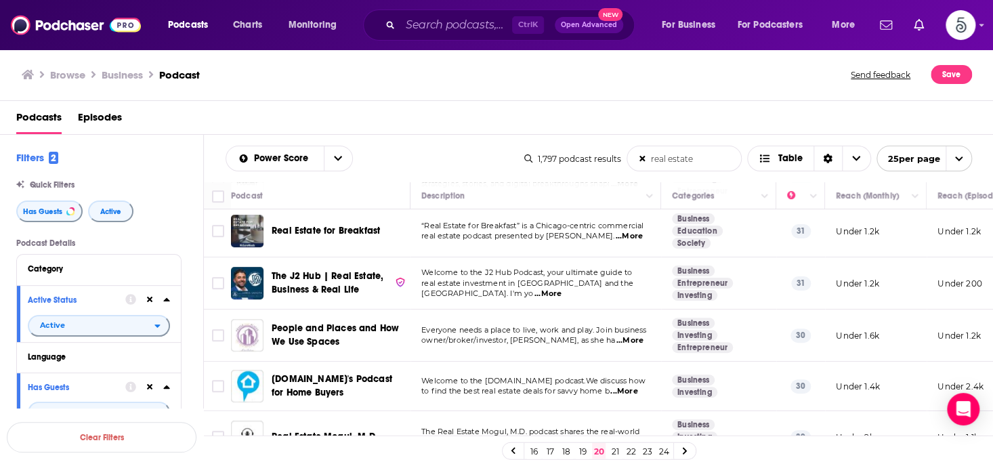
click at [627, 345] on span "...More" at bounding box center [630, 340] width 27 height 11
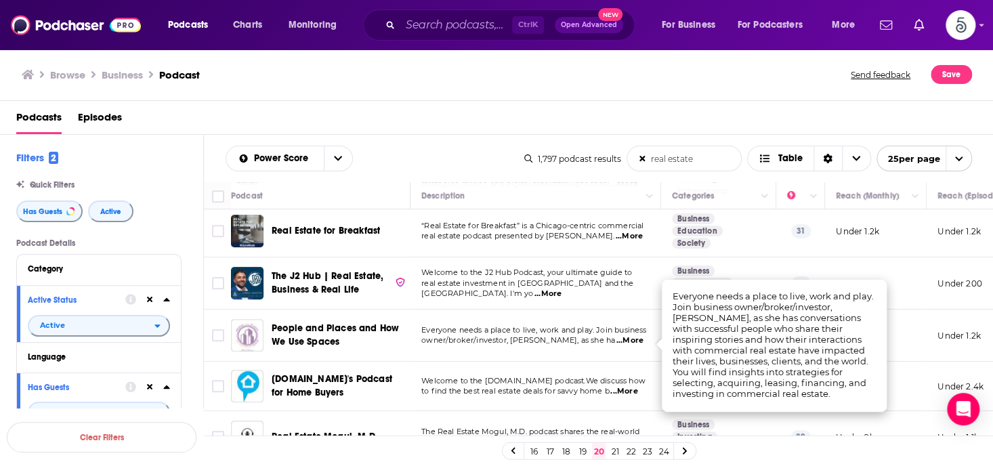
click at [627, 345] on span "...More" at bounding box center [630, 340] width 27 height 11
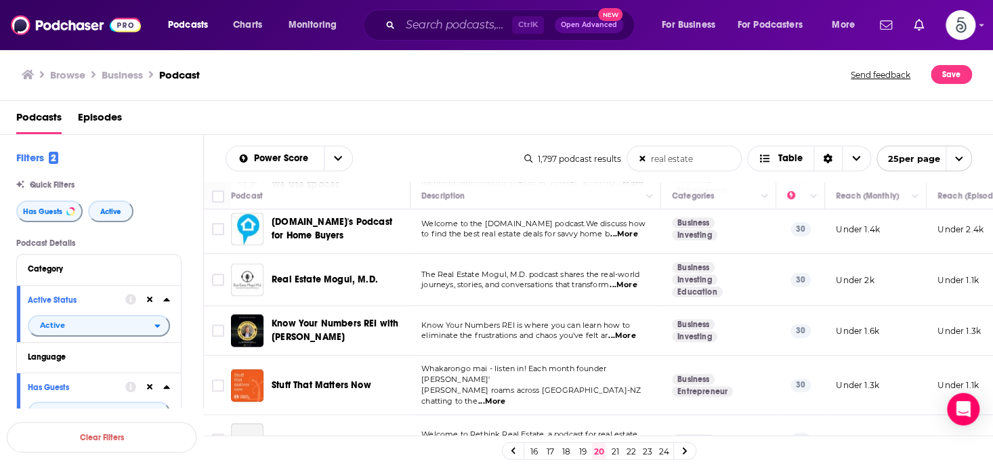
scroll to position [527, 0]
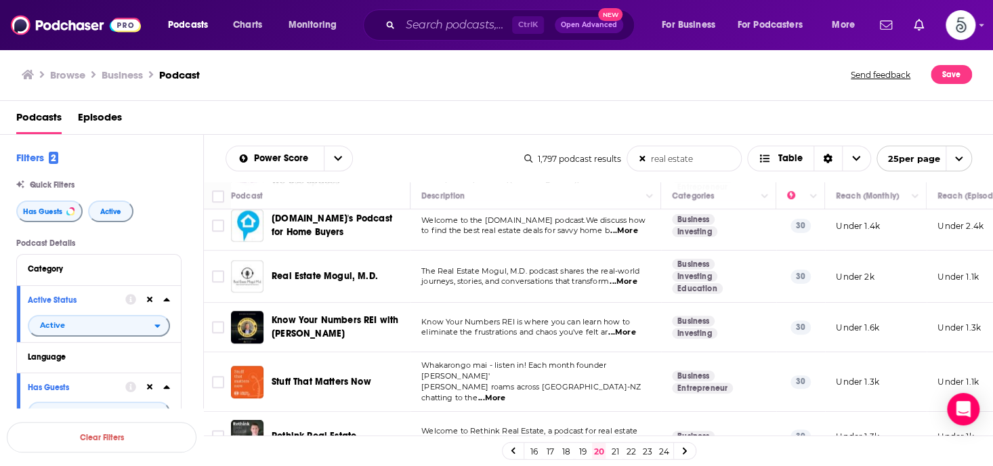
click at [629, 329] on span "...More" at bounding box center [621, 332] width 27 height 11
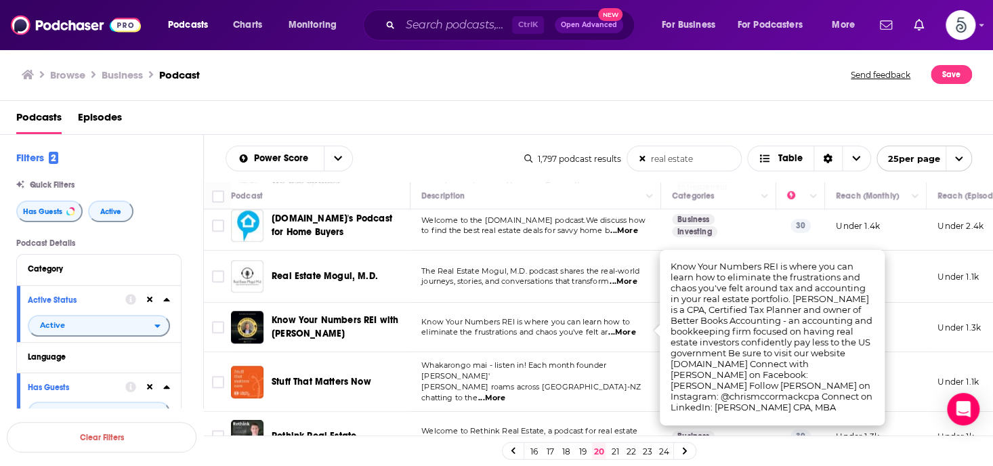
click at [629, 329] on span "...More" at bounding box center [621, 332] width 27 height 11
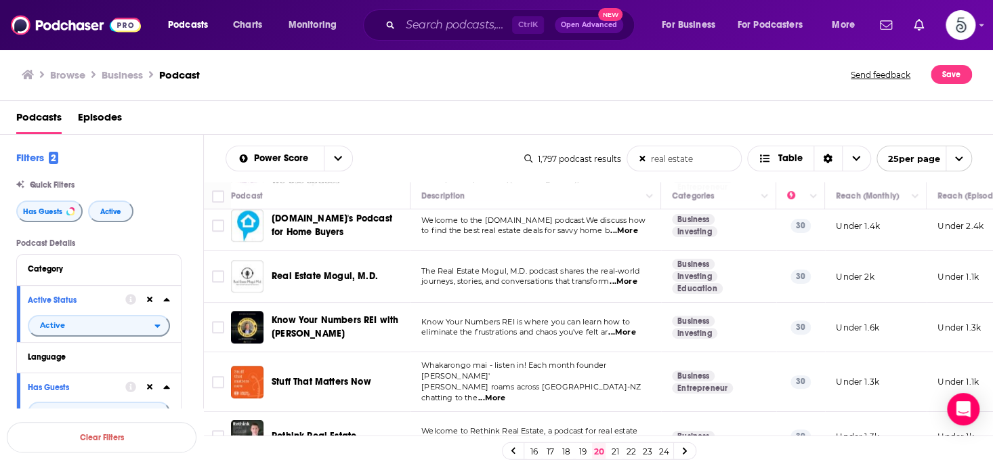
click at [629, 329] on span "...More" at bounding box center [621, 332] width 27 height 11
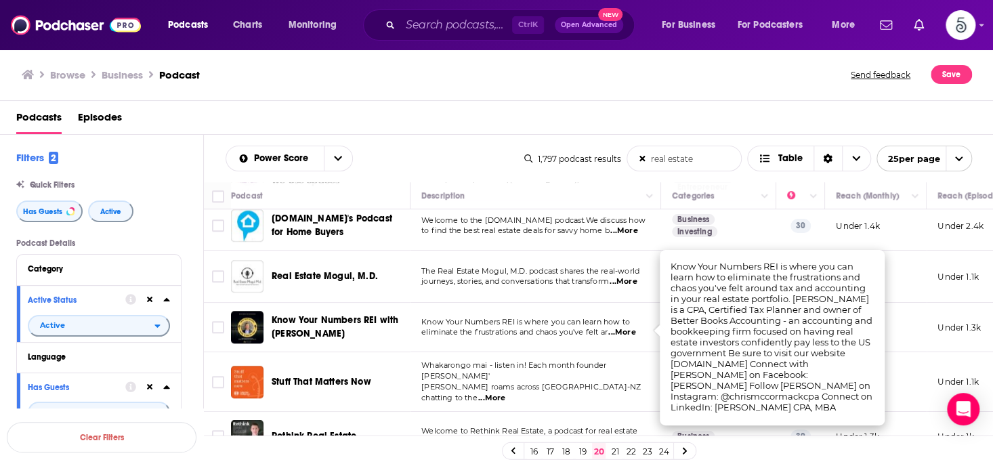
click at [629, 329] on span "...More" at bounding box center [621, 332] width 27 height 11
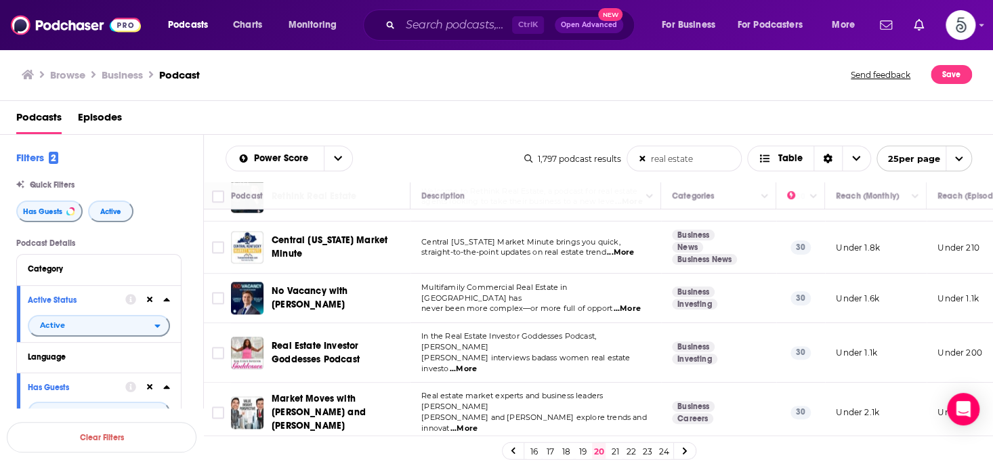
scroll to position [797, 0]
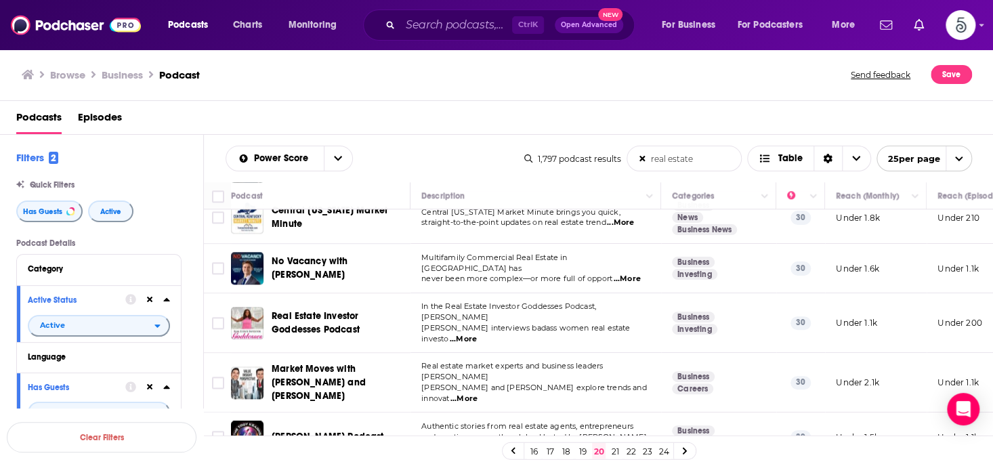
click at [478, 394] on span "...More" at bounding box center [464, 399] width 27 height 11
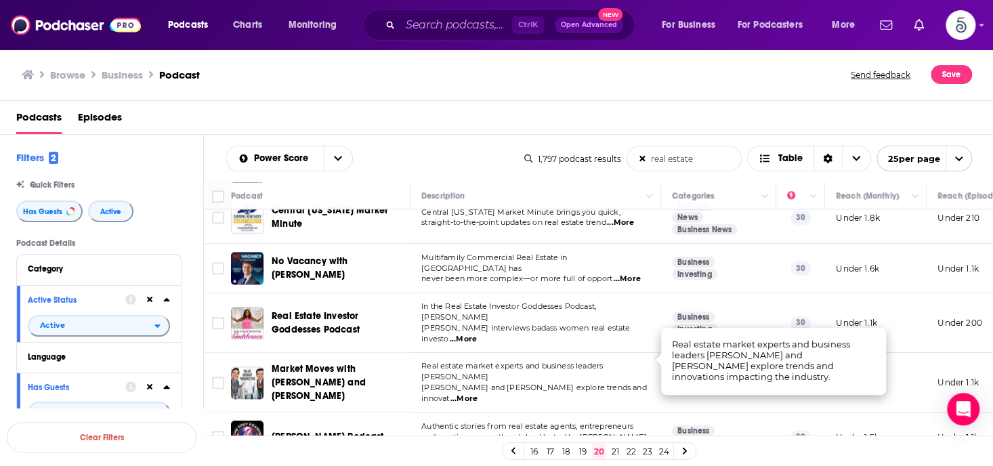
click at [478, 394] on span "...More" at bounding box center [464, 399] width 27 height 11
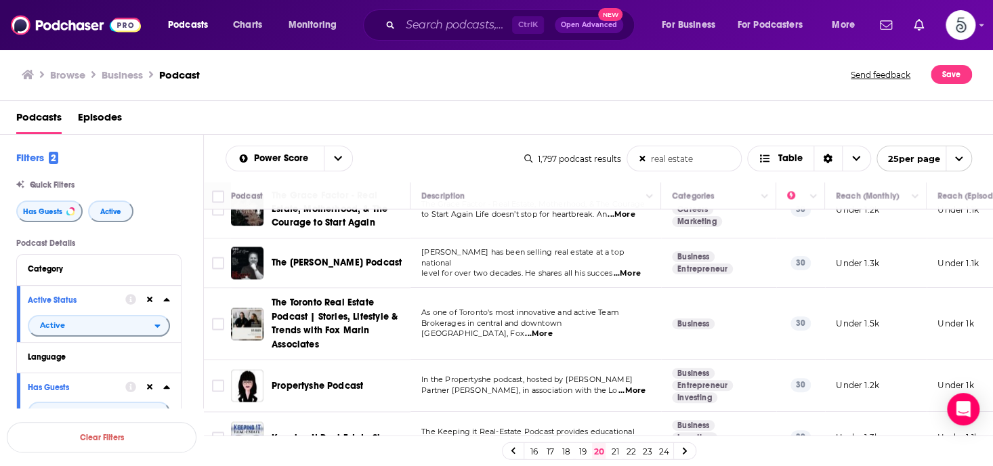
scroll to position [1079, 0]
click at [614, 449] on link "21" at bounding box center [615, 451] width 14 height 16
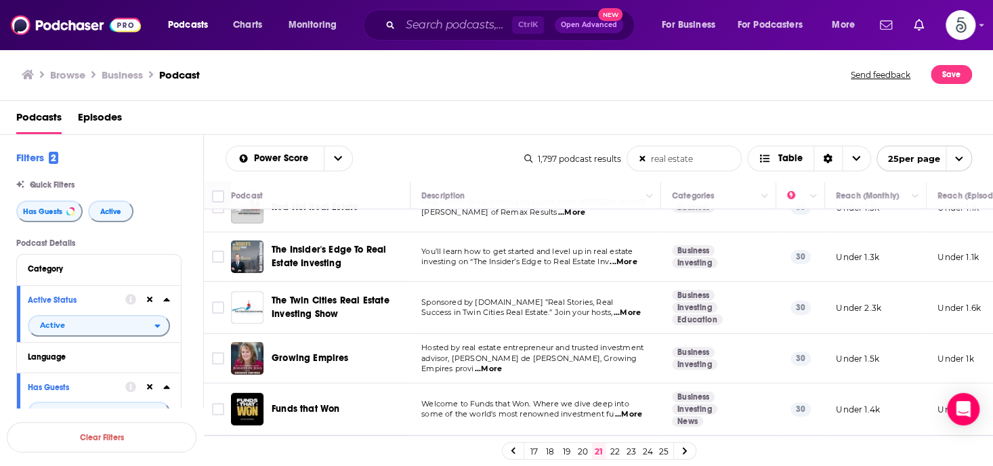
scroll to position [104, 0]
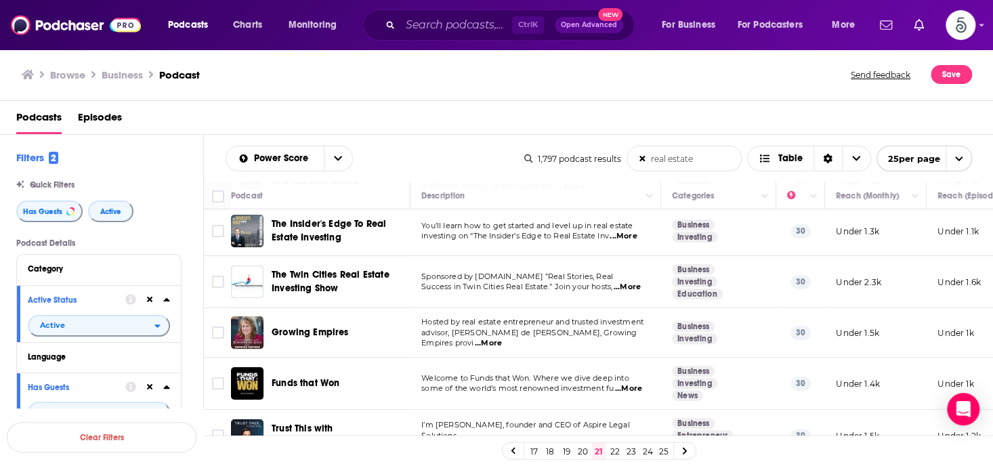
click at [502, 338] on span "...More" at bounding box center [488, 343] width 27 height 11
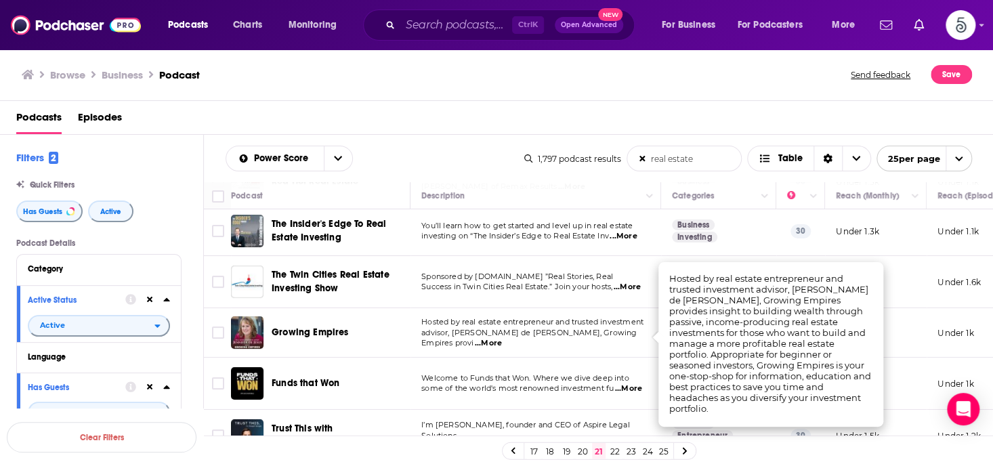
click at [502, 338] on span "...More" at bounding box center [488, 343] width 27 height 11
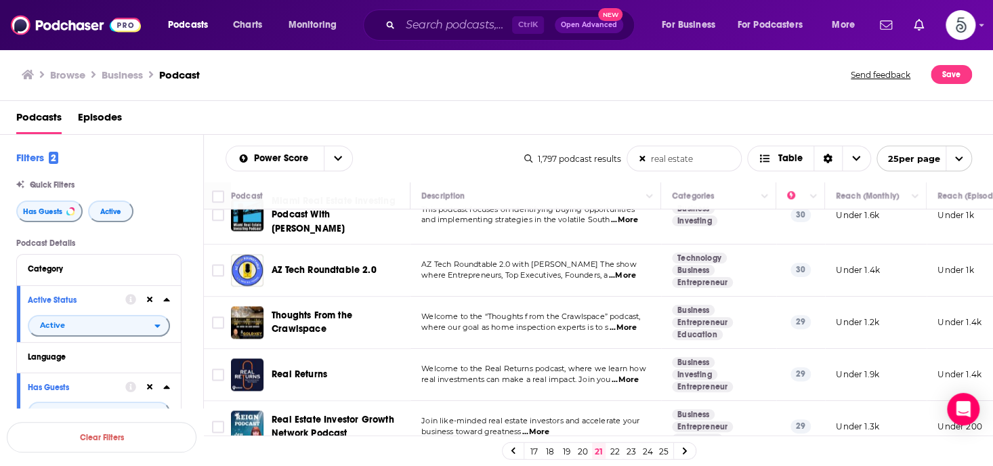
scroll to position [840, 0]
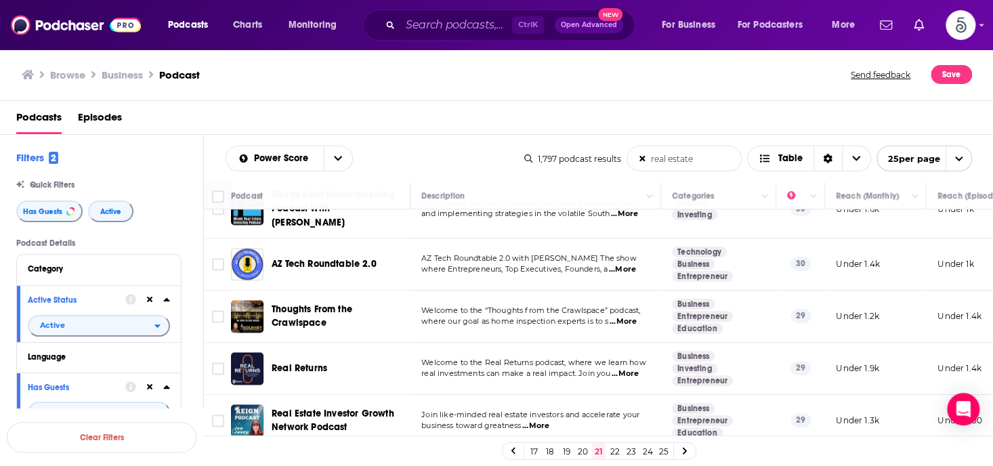
click at [629, 369] on span "...More" at bounding box center [625, 374] width 27 height 11
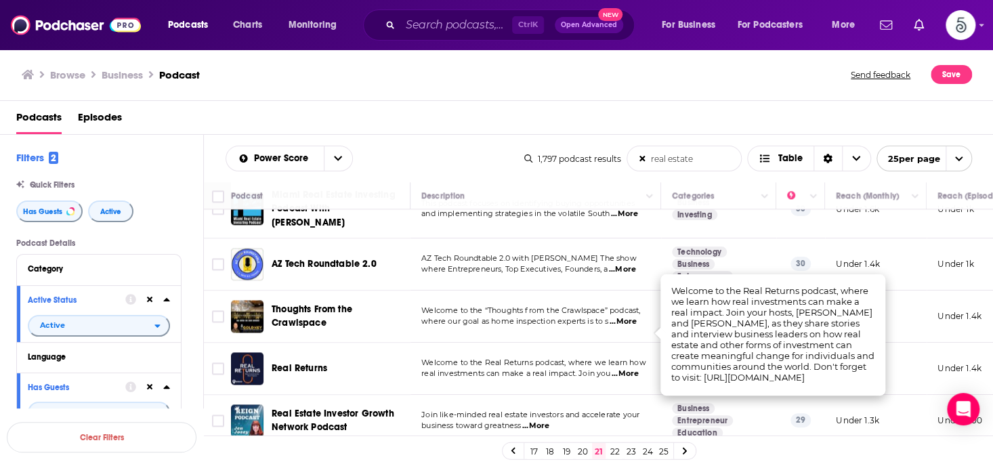
click at [636, 369] on span "...More" at bounding box center [625, 374] width 27 height 11
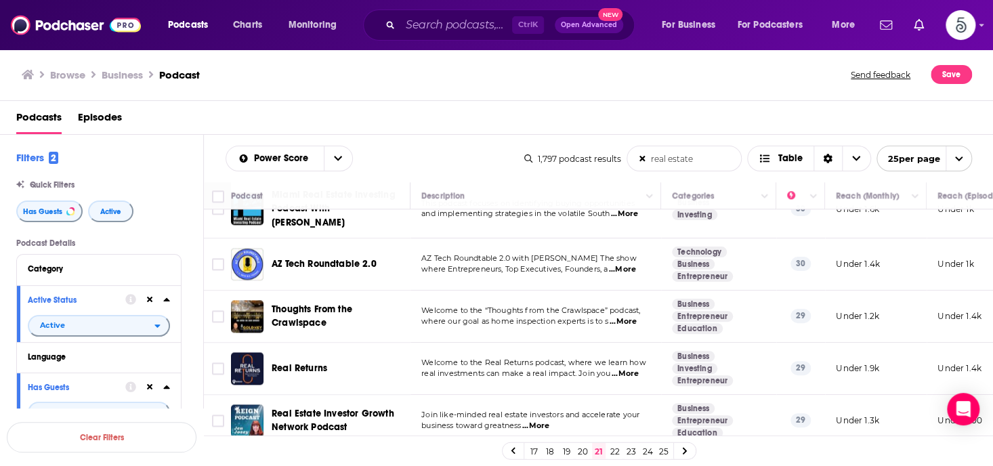
click at [636, 369] on span "...More" at bounding box center [625, 374] width 27 height 11
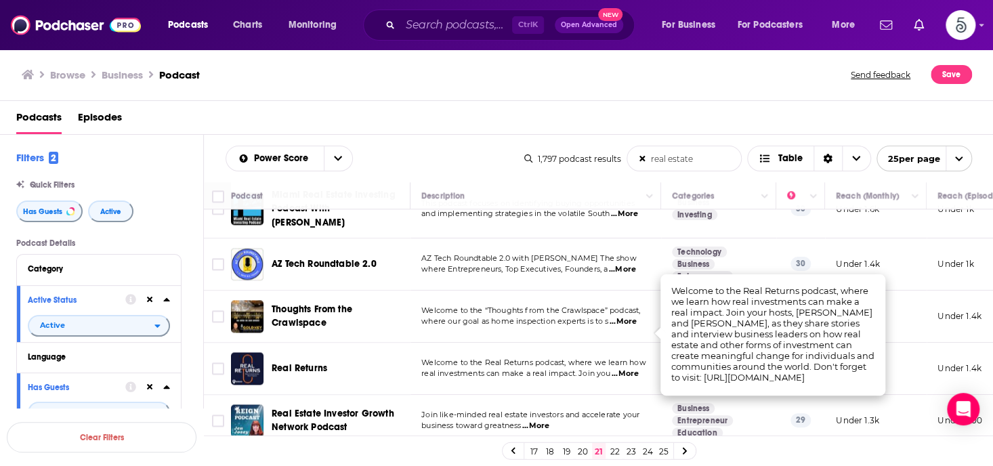
click at [636, 369] on span "...More" at bounding box center [625, 374] width 27 height 11
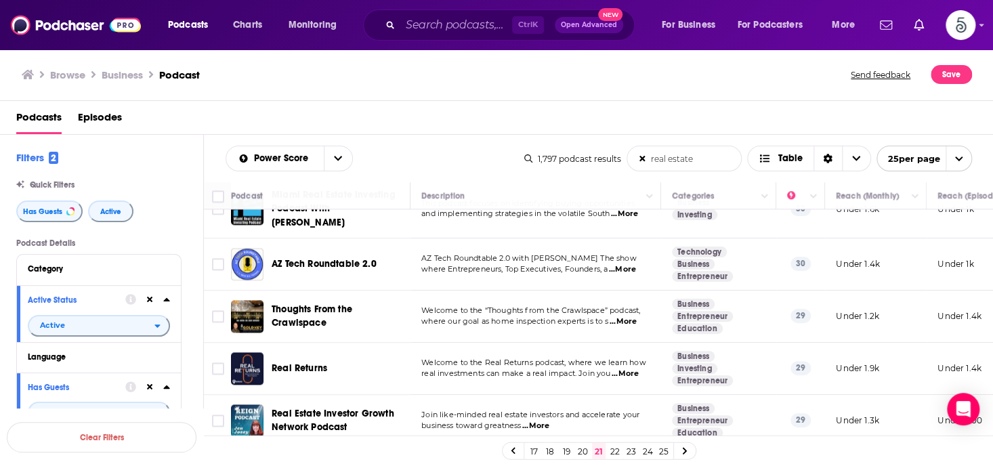
click at [538, 421] on span "...More" at bounding box center [535, 426] width 27 height 11
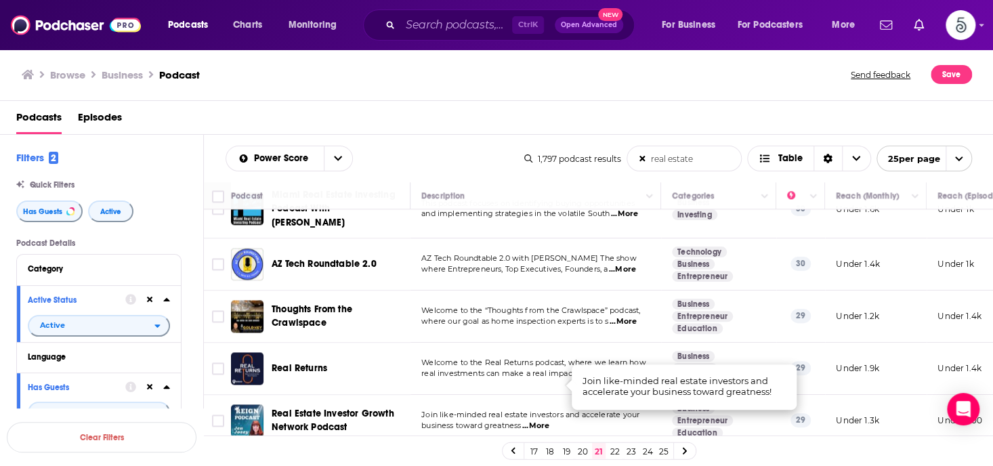
click at [538, 421] on span "...More" at bounding box center [535, 426] width 27 height 11
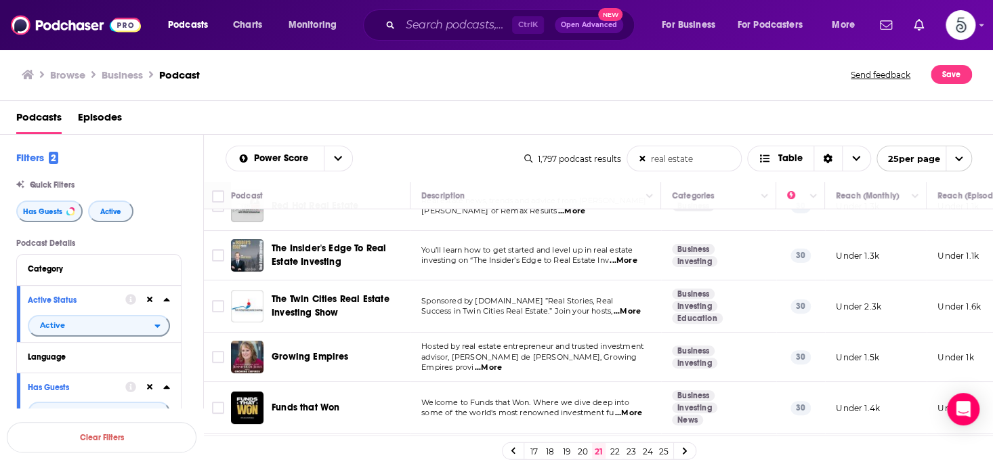
scroll to position [0, 0]
